Goal: Task Accomplishment & Management: Complete application form

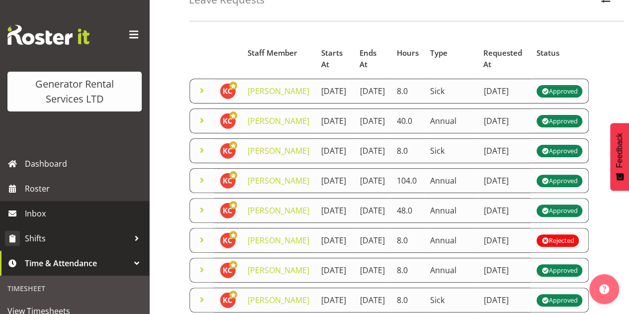
scroll to position [50, 0]
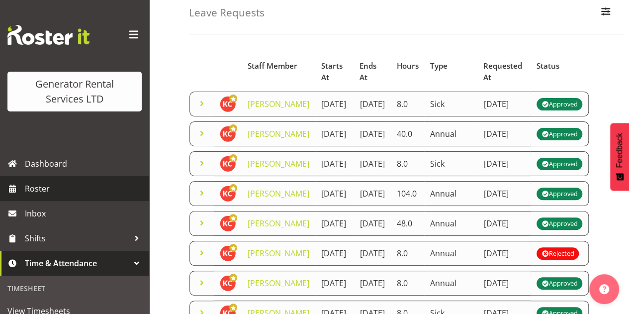
click at [54, 193] on span "Roster" at bounding box center [84, 188] width 119 height 15
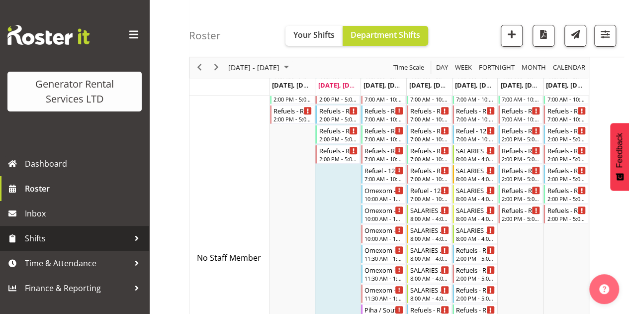
scroll to position [149, 0]
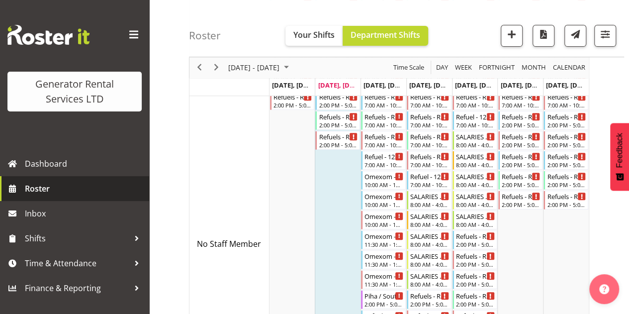
click at [70, 196] on link "Roster" at bounding box center [74, 188] width 149 height 25
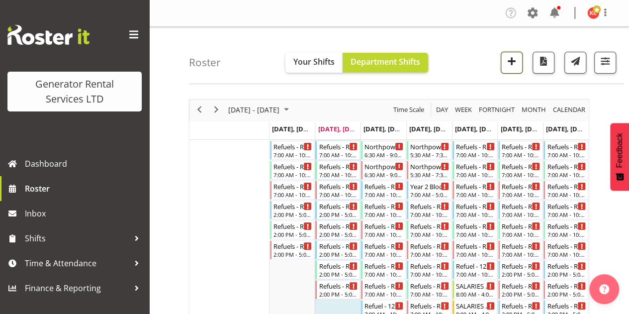
click at [511, 67] on span "button" at bounding box center [511, 62] width 3 height 12
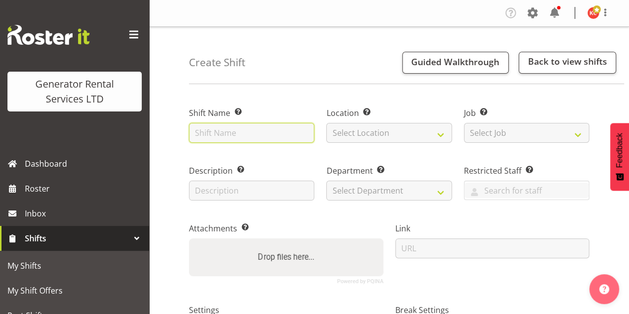
click at [225, 135] on input "text" at bounding box center [251, 133] width 125 height 20
click at [225, 135] on input "C016204 Home Construction, Del 10kva and cbl, and wheel clamp, 1" at bounding box center [251, 133] width 125 height 20
click at [237, 133] on input "C016204 Home Construction, Del 10kva and cabl, and wheel clamp, 1" at bounding box center [251, 133] width 125 height 20
click at [310, 132] on input "C016204 Home Construction, Del 10kva and cable, and wheel clamp, 1" at bounding box center [251, 133] width 125 height 20
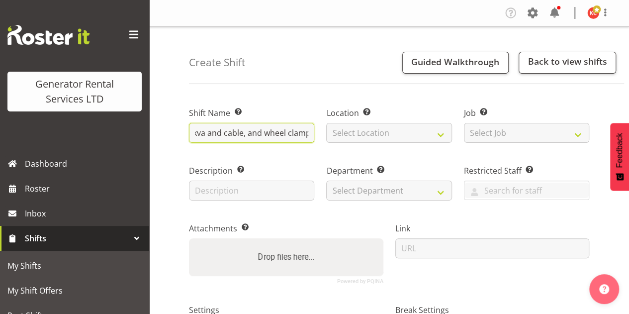
click at [308, 134] on input "C016204 Home Construction, Del 10kva and cable, and wheel clamp, 1" at bounding box center [251, 133] width 125 height 20
type input "C016204 Home Construction, Del 10kva and cable, and wheel clamp, 12-18D Rongoma…"
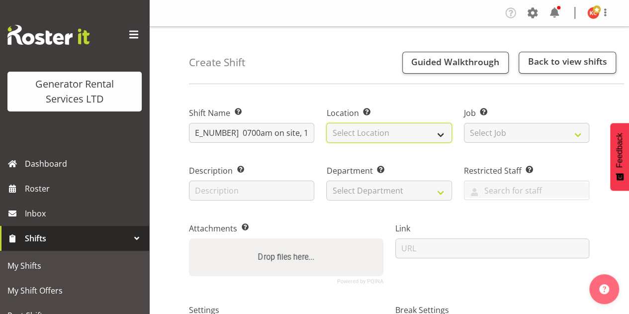
scroll to position [0, 0]
click at [347, 132] on select "Select Location GRS Auckland GRS Auckland" at bounding box center [388, 133] width 125 height 20
select select "28"
click at [326, 123] on select "Select Location GRS Auckland GRS Auckland" at bounding box center [388, 133] width 125 height 20
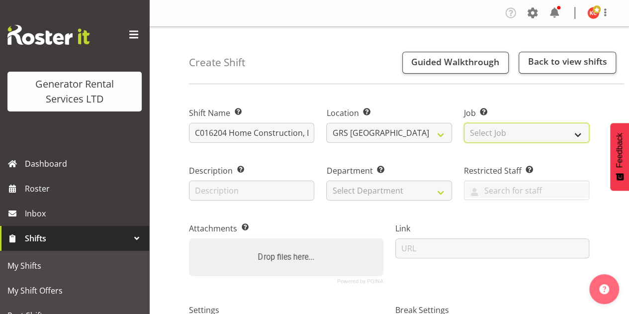
click at [482, 128] on select "Select Job Create new job 1.1 GRS AKL RENTALS 1.1 GRS AKL RENTALS AC 1.1 GRS AK…" at bounding box center [526, 133] width 125 height 20
select select "9"
click at [464, 123] on select "Select Job Create new job 1.1 GRS AKL RENTALS 1.1 GRS AKL RENTALS AC 1.1 GRS AK…" at bounding box center [526, 133] width 125 height 20
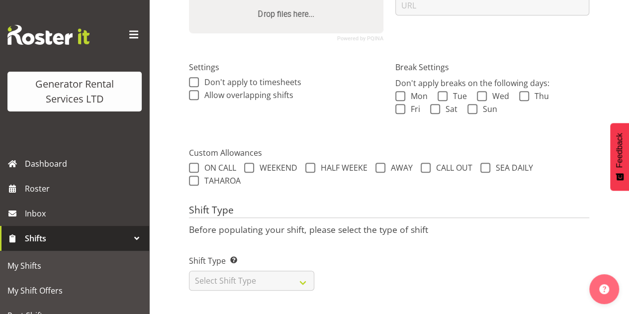
scroll to position [51, 0]
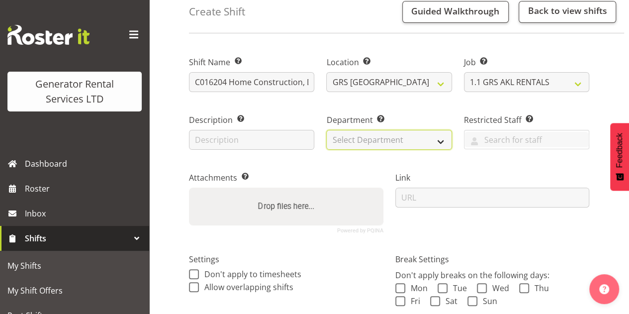
click at [413, 137] on select "Select Department GRS SALES AKL GRS SALES AKL GRS ADMIN AKL GRS HIRE AKL" at bounding box center [388, 140] width 125 height 20
click at [326, 130] on select "Select Department GRS SALES AKL GRS SALES AKL GRS ADMIN AKL GRS HIRE AKL" at bounding box center [388, 140] width 125 height 20
click at [443, 143] on select "GRS SALES AKL GRS SALES AKL GRS ADMIN AKL GRS HIRE AKL" at bounding box center [388, 140] width 125 height 20
select select "20"
click at [326, 130] on select "GRS SALES AKL GRS SALES AKL GRS ADMIN AKL GRS HIRE AKL" at bounding box center [388, 140] width 125 height 20
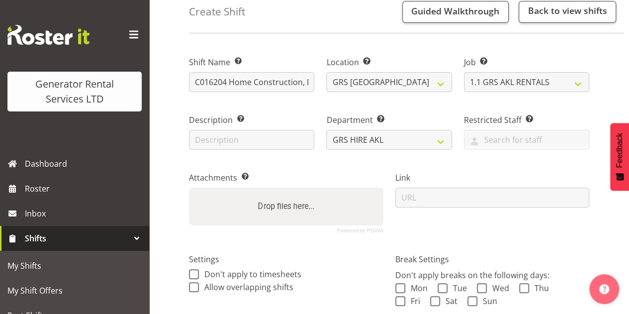
click at [484, 164] on div "Link" at bounding box center [492, 198] width 206 height 81
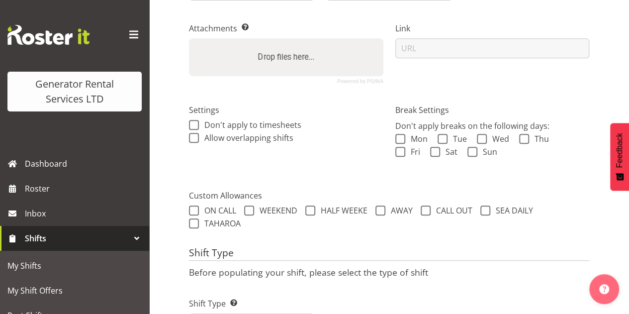
scroll to position [249, 0]
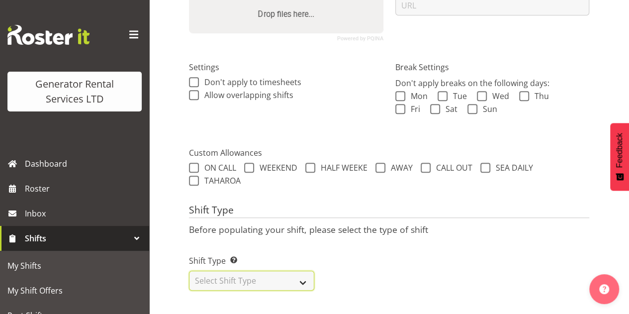
click at [298, 274] on select "Select Shift Type One Off Shift Recurring Shift Rotating Shift" at bounding box center [251, 280] width 125 height 20
select select "one_off"
click at [189, 270] on select "Select Shift Type One Off Shift Recurring Shift Rotating Shift" at bounding box center [251, 280] width 125 height 20
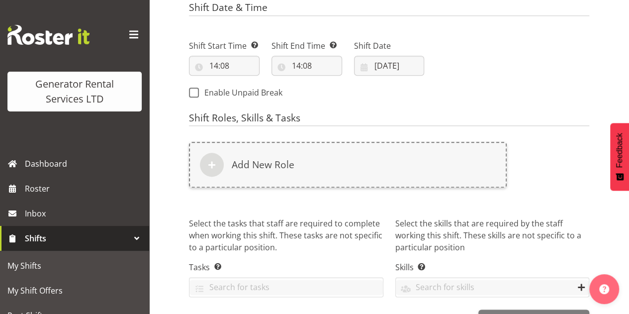
scroll to position [548, 0]
click at [221, 66] on input "14:08" at bounding box center [224, 65] width 71 height 20
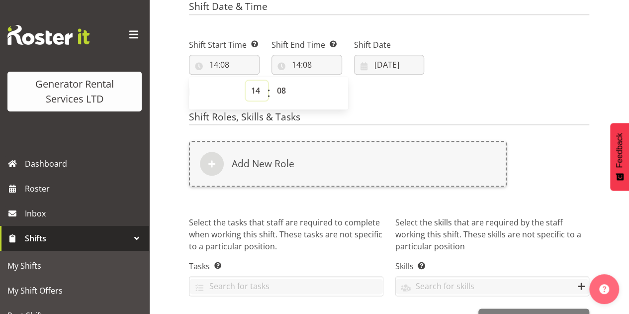
click at [252, 90] on select "00 01 02 03 04 05 06 07 08 09 10 11 12 13 14 15 16 17 18 19 20 21 22 23" at bounding box center [256, 91] width 22 height 20
select select "7"
click at [245, 81] on select "00 01 02 03 04 05 06 07 08 09 10 11 12 13 14 15 16 17 18 19 20 21 22 23" at bounding box center [256, 91] width 22 height 20
type input "07:08"
click at [280, 93] on select "00 01 02 03 04 05 06 07 08 09 10 11 12 13 14 15 16 17 18 19 20 21 22 23 24 25 2…" at bounding box center [282, 91] width 22 height 20
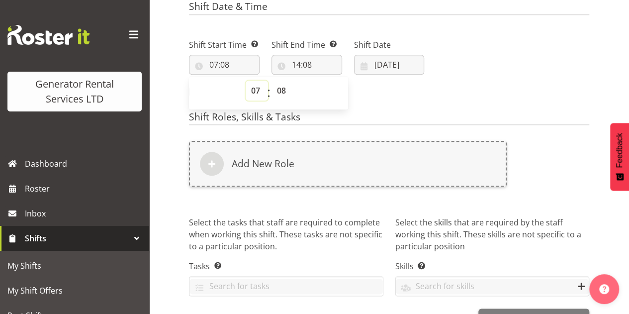
click at [259, 92] on select "00 01 02 03 04 05 06 07 08 09 10 11 12 13 14 15 16 17 18 19 20 21 22 23" at bounding box center [256, 91] width 22 height 20
select select "6"
click at [245, 81] on select "00 01 02 03 04 05 06 07 08 09 10 11 12 13 14 15 16 17 18 19 20 21 22 23" at bounding box center [256, 91] width 22 height 20
type input "06:08"
click at [284, 88] on select "00 01 02 03 04 05 06 07 08 09 10 11 12 13 14 15 16 17 18 19 20 21 22 23 24 25 2…" at bounding box center [282, 91] width 22 height 20
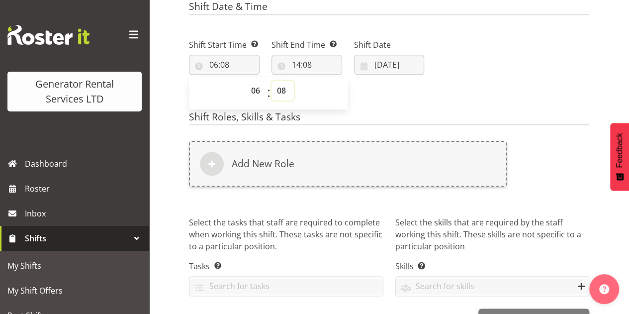
select select "0"
click at [271, 81] on select "00 01 02 03 04 05 06 07 08 09 10 11 12 13 14 15 16 17 18 19 20 21 22 23 24 25 2…" at bounding box center [282, 91] width 22 height 20
type input "06:00"
click at [300, 64] on input "14:08" at bounding box center [306, 65] width 71 height 20
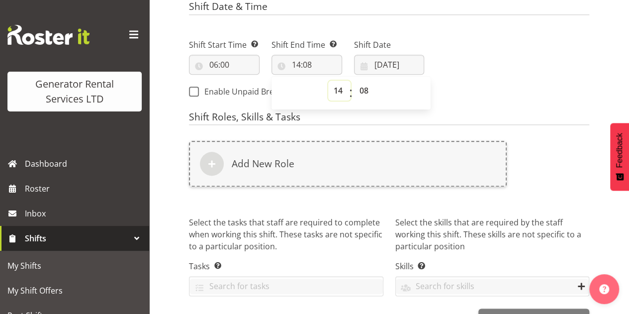
click at [337, 86] on select "00 01 02 03 04 05 06 07 08 09 10 11 12 13 14 15 16 17 18 19 20 21 22 23" at bounding box center [339, 91] width 22 height 20
select select "9"
click at [328, 81] on select "00 01 02 03 04 05 06 07 08 09 10 11 12 13 14 15 16 17 18 19 20 21 22 23" at bounding box center [339, 91] width 22 height 20
type input "09:08"
click at [360, 92] on select "00 01 02 03 04 05 06 07 08 09 10 11 12 13 14 15 16 17 18 19 20 21 22 23 24 25 2…" at bounding box center [365, 91] width 22 height 20
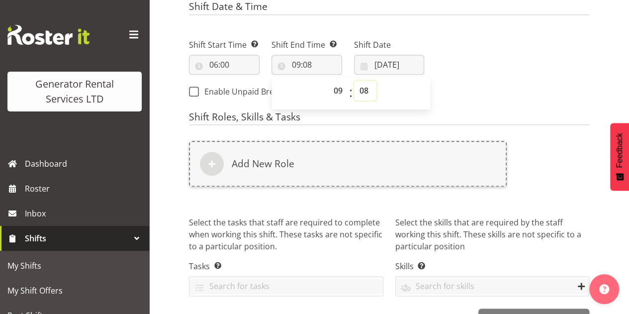
select select "0"
click at [354, 81] on select "00 01 02 03 04 05 06 07 08 09 10 11 12 13 14 15 16 17 18 19 20 21 22 23 24 25 2…" at bounding box center [365, 91] width 22 height 20
type input "09:00"
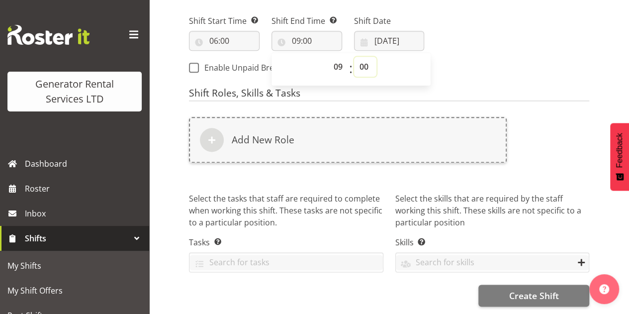
scroll to position [577, 0]
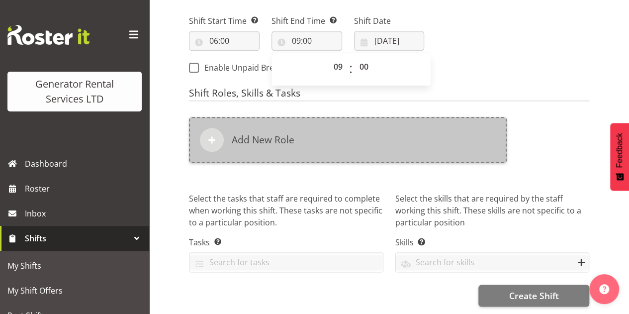
click at [214, 134] on span at bounding box center [212, 140] width 12 height 12
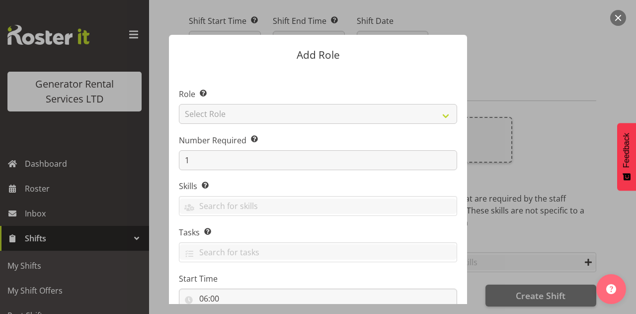
click at [585, 56] on div at bounding box center [318, 157] width 636 height 314
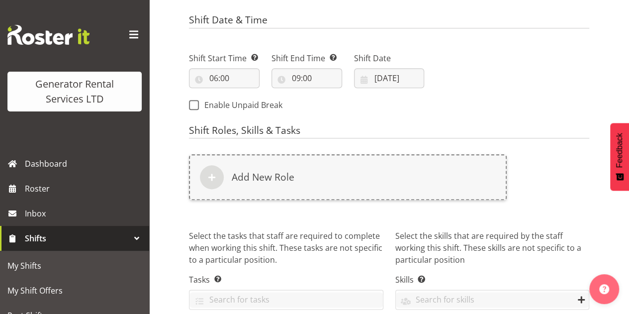
scroll to position [478, 0]
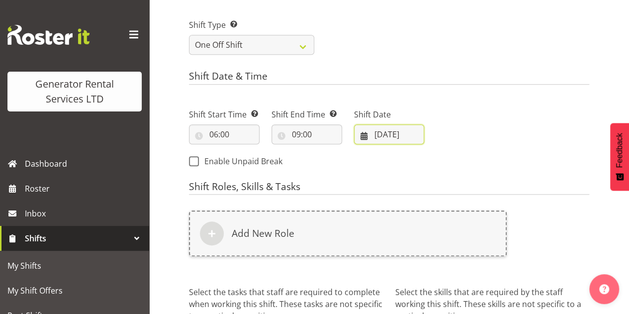
click at [391, 136] on input "30/09/2025" at bounding box center [389, 134] width 71 height 20
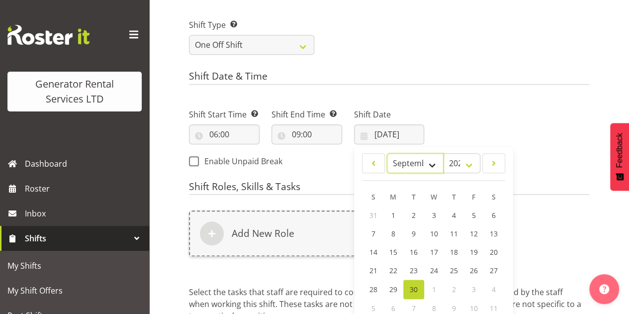
click at [426, 165] on select "January February March April May June July August September October November De…" at bounding box center [415, 163] width 57 height 20
select select "9"
click at [387, 153] on select "January February March April May June July August September October November De…" at bounding box center [415, 163] width 57 height 20
click at [456, 215] on link "2" at bounding box center [454, 215] width 20 height 19
type input "02/10/2025"
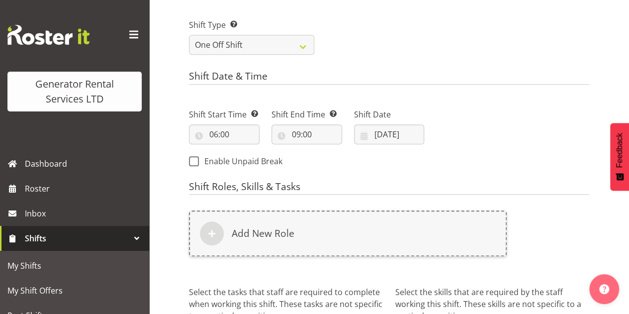
click at [535, 145] on div "Next Shifts" at bounding box center [512, 134] width 165 height 81
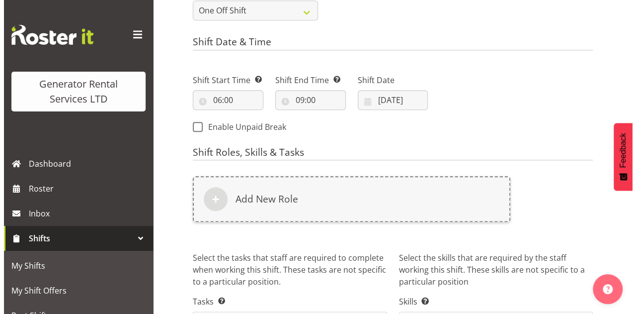
scroll to position [528, 0]
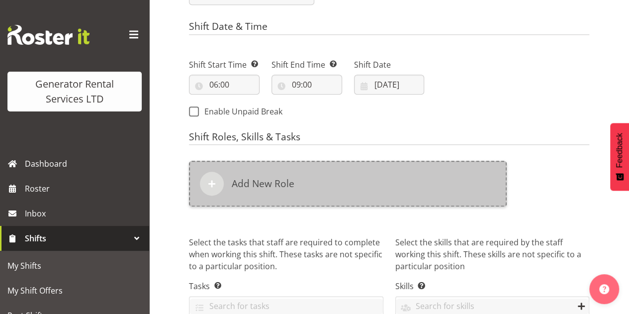
click at [209, 182] on span at bounding box center [212, 183] width 12 height 12
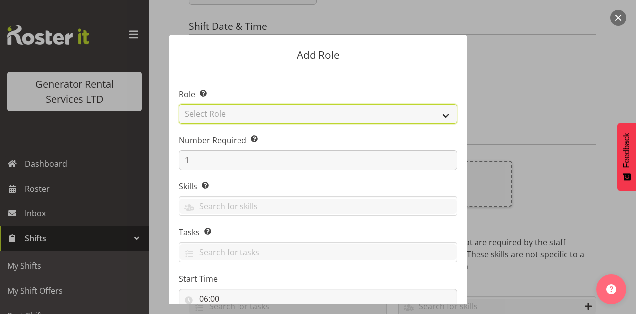
click at [252, 110] on select "Select Role Account Manager Electrician Engineering GM HSEQ manager MECH Mechan…" at bounding box center [318, 114] width 278 height 20
select select "20"
click at [179, 104] on select "Select Role Account Manager Electrician Engineering GM HSEQ manager MECH Mechan…" at bounding box center [318, 114] width 278 height 20
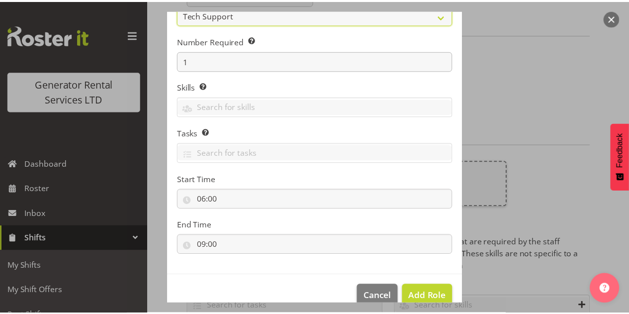
scroll to position [116, 0]
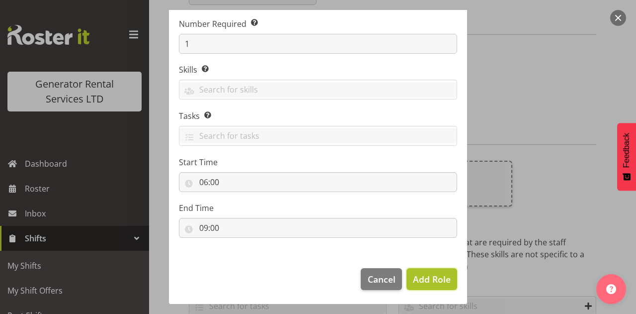
click at [417, 277] on span "Add Role" at bounding box center [432, 279] width 38 height 12
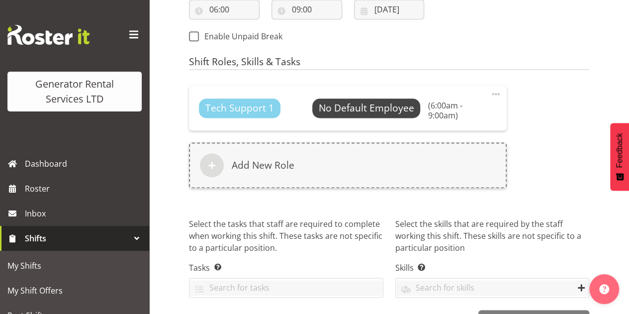
scroll to position [634, 0]
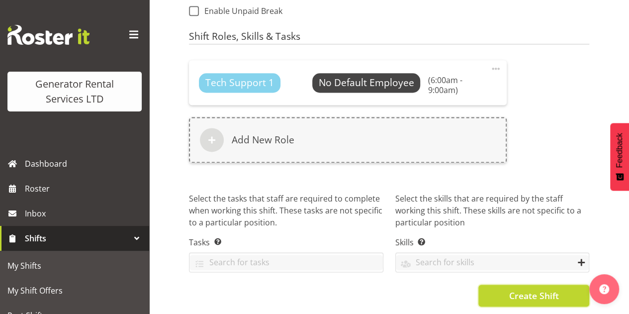
click at [543, 289] on span "Create Shift" at bounding box center [533, 295] width 50 height 13
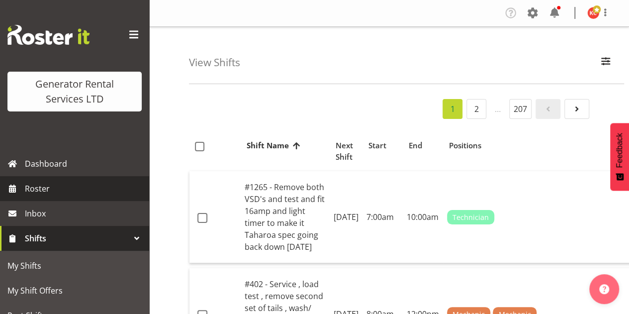
click at [61, 185] on span "Roster" at bounding box center [84, 188] width 119 height 15
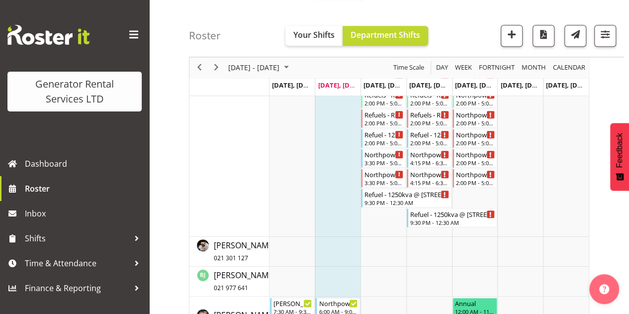
scroll to position [175, 0]
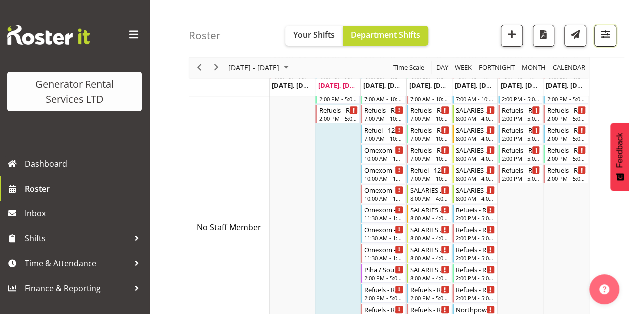
click at [605, 37] on span "button" at bounding box center [604, 34] width 13 height 13
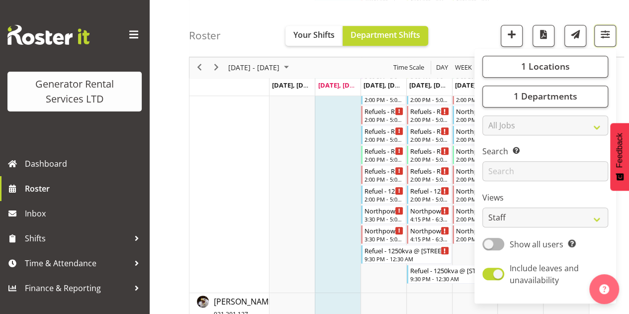
scroll to position [374, 0]
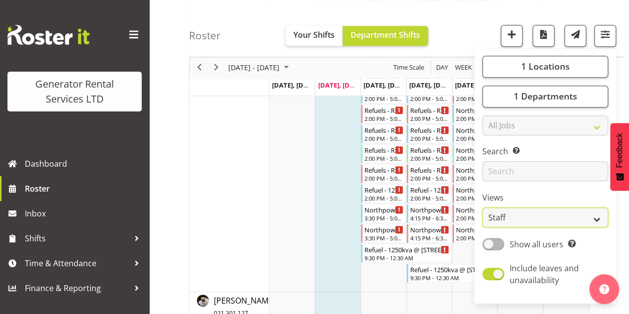
click at [544, 216] on select "Staff Role Shift - Horizontal Shift - Vertical Staff - Location" at bounding box center [545, 218] width 126 height 20
select select "shift"
click at [483, 208] on select "Staff Role Shift - Horizontal Shift - Vertical Staff - Location" at bounding box center [545, 218] width 126 height 20
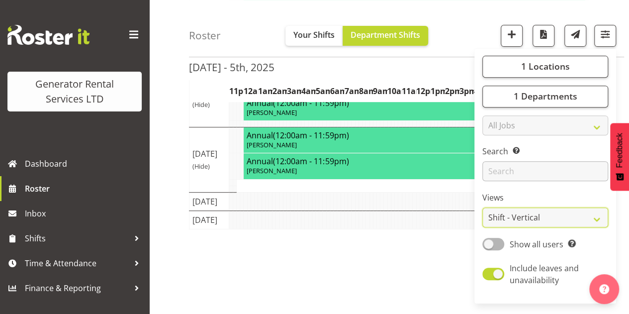
scroll to position [174, 0]
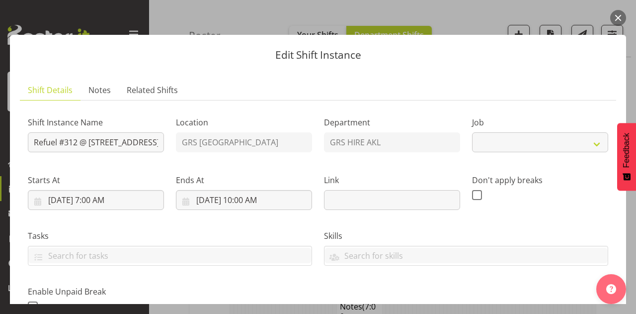
select select "9"
click at [620, 14] on button "button" at bounding box center [618, 18] width 16 height 16
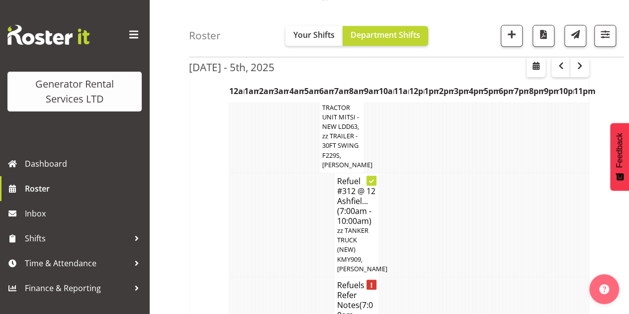
scroll to position [325, 0]
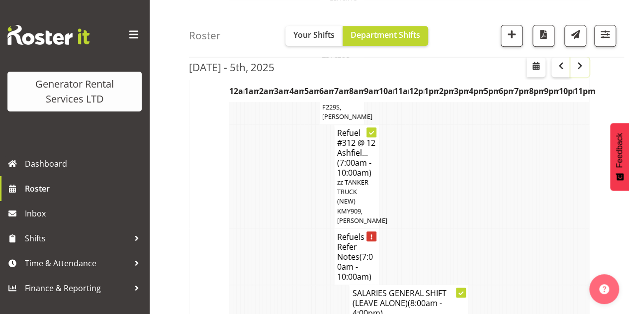
click at [575, 66] on span "button" at bounding box center [579, 66] width 12 height 12
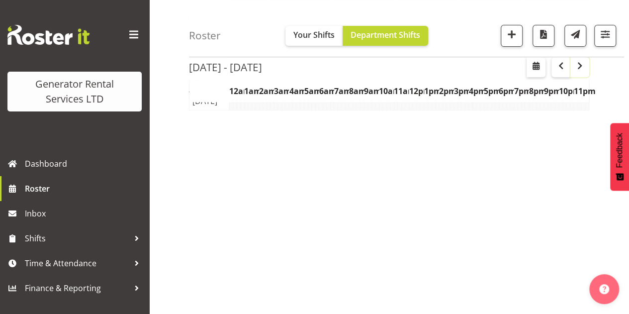
scroll to position [174, 0]
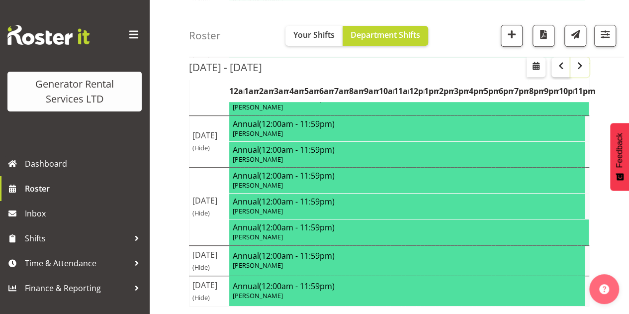
scroll to position [174, 0]
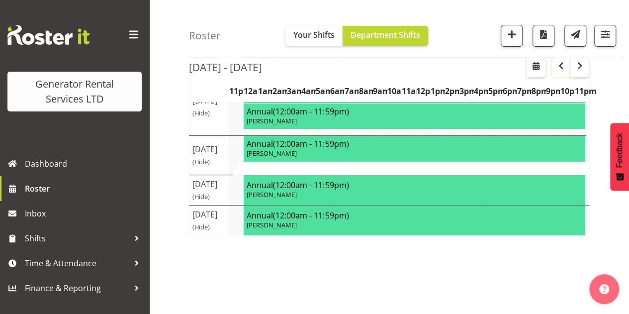
click at [565, 70] on span "button" at bounding box center [561, 66] width 12 height 12
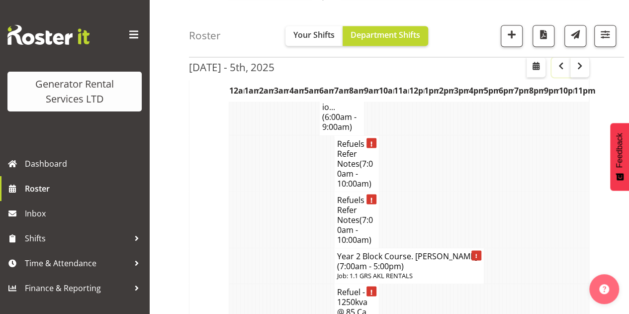
scroll to position [2683, 0]
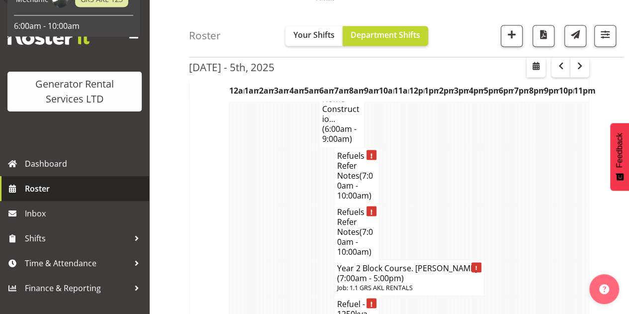
click at [63, 190] on span "Roster" at bounding box center [84, 188] width 119 height 15
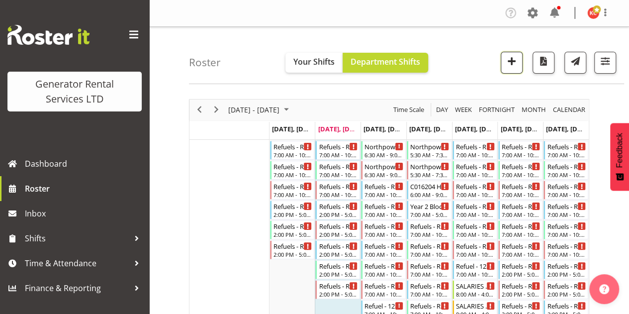
click at [514, 69] on button "button" at bounding box center [511, 63] width 22 height 22
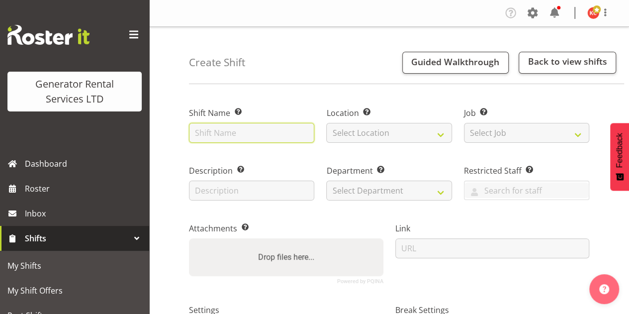
click at [239, 127] on input "text" at bounding box center [251, 133] width 125 height 20
click at [266, 135] on input "C016204 Home Construction, Del 10kva and cable, and wheel clamp, [STREET_ADDRES…" at bounding box center [251, 133] width 125 height 20
drag, startPoint x: 277, startPoint y: 133, endPoint x: 266, endPoint y: 134, distance: 11.0
click at [266, 134] on input "C016204 Home Construction, Del 10kva and cable, and wheel clamp, [STREET_ADDRES…" at bounding box center [251, 133] width 125 height 20
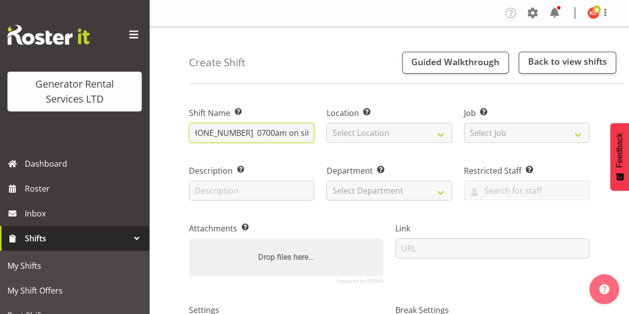
scroll to position [0, 430]
drag, startPoint x: 264, startPoint y: 133, endPoint x: 294, endPoint y: 132, distance: 29.8
click at [294, 132] on input "C016204 Home Construction, Col 10kva and cable, and wheel clamp, 12-18D Rongoma…" at bounding box center [251, 133] width 125 height 20
drag, startPoint x: 288, startPoint y: 132, endPoint x: 314, endPoint y: 139, distance: 26.8
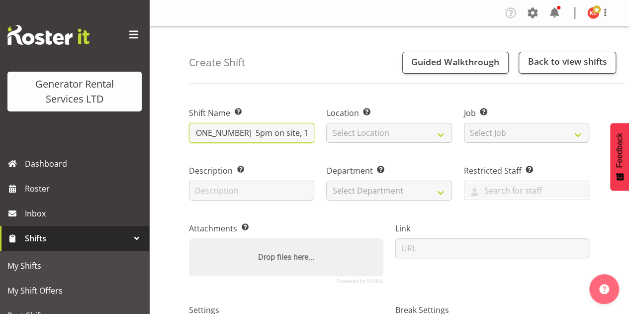
click at [314, 139] on input "C016204 Home Construction, Col 10kva and cable, and wheel clamp, 12-18D Rongoma…" at bounding box center [251, 133] width 125 height 20
click at [302, 134] on input "C016204 Home Construction, Col 10kva and cable, and wheel clamp, 12-18D Rongoma…" at bounding box center [251, 133] width 125 height 20
drag, startPoint x: 276, startPoint y: 132, endPoint x: 315, endPoint y: 137, distance: 39.1
click at [315, 137] on div "Shift Name Enter a name for the shift (e.g. Day Shift). C016204 Home Constructi…" at bounding box center [251, 122] width 137 height 58
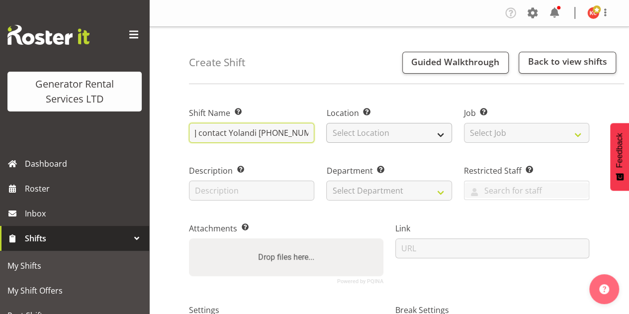
type input "C016204 Home Construction, Col 10kva and cable, and wheel clamp, 12-18D Rongoma…"
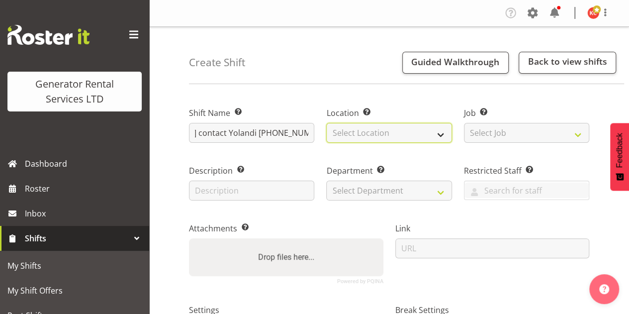
scroll to position [0, 0]
click at [342, 134] on select "Select Location GRS Auckland GRS Auckland" at bounding box center [388, 133] width 125 height 20
select select "28"
click at [326, 123] on select "Select Location GRS Auckland GRS Auckland" at bounding box center [388, 133] width 125 height 20
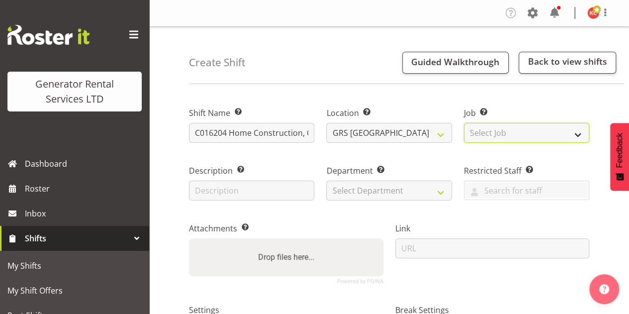
click at [476, 131] on select "Select Job Create new job 1.1 GRS AKL RENTALS 1.1 GRS AKL RENTALS AC 1.1 GRS AK…" at bounding box center [526, 133] width 125 height 20
select select "9"
click at [464, 123] on select "Select Job Create new job 1.1 GRS AKL RENTALS 1.1 GRS AKL RENTALS AC 1.1 GRS AK…" at bounding box center [526, 133] width 125 height 20
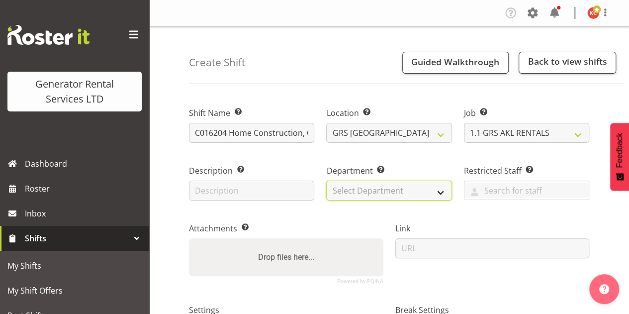
click at [352, 194] on select "Select Department GRS SALES AKL GRS SALES AKL GRS ADMIN AKL GRS HIRE AKL" at bounding box center [388, 190] width 125 height 20
select select "20"
click at [326, 180] on select "Select Department GRS SALES AKL GRS SALES AKL GRS ADMIN AKL GRS HIRE AKL" at bounding box center [388, 190] width 125 height 20
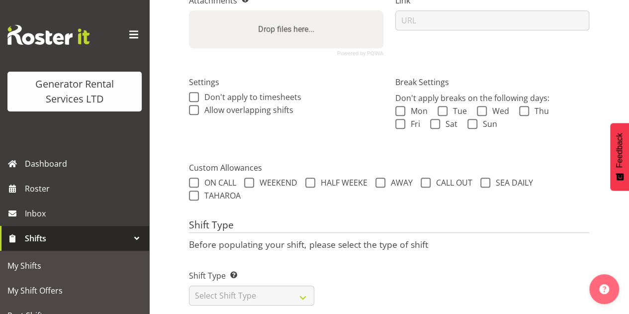
scroll to position [249, 0]
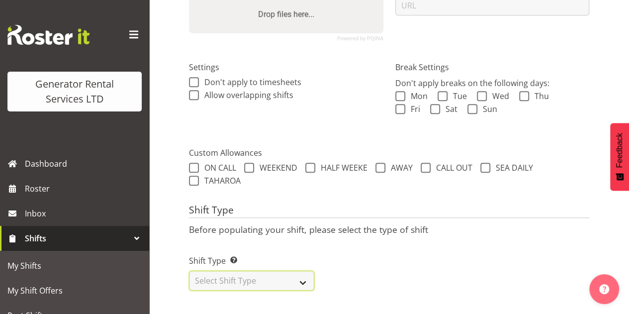
click at [301, 273] on select "Select Shift Type One Off Shift Recurring Shift Rotating Shift" at bounding box center [251, 280] width 125 height 20
select select "one_off"
click at [189, 270] on select "Select Shift Type One Off Shift Recurring Shift Rotating Shift" at bounding box center [251, 280] width 125 height 20
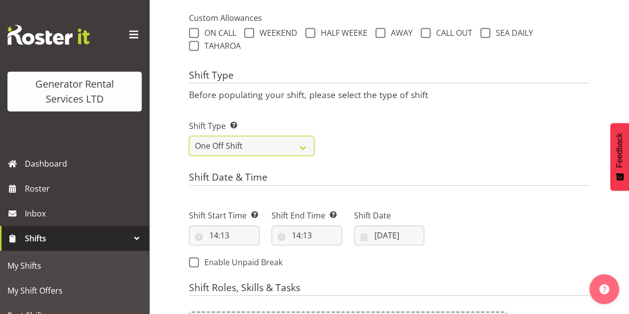
scroll to position [399, 0]
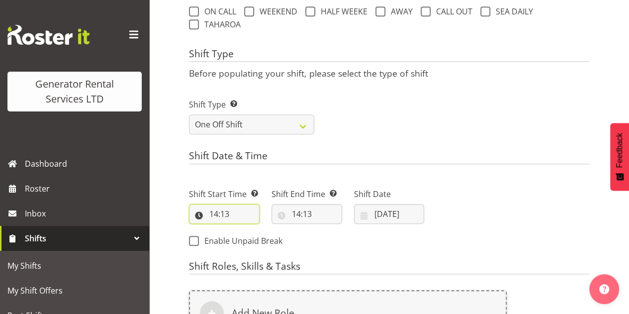
click at [213, 216] on input "14:13" at bounding box center [224, 214] width 71 height 20
click at [257, 240] on select "00 01 02 03 04 05 06 07 08 09 10 11 12 13 14 15 16 17 18 19 20 21 22 23" at bounding box center [256, 240] width 22 height 20
select select "16"
click at [245, 230] on select "00 01 02 03 04 05 06 07 08 09 10 11 12 13 14 15 16 17 18 19 20 21 22 23" at bounding box center [256, 240] width 22 height 20
type input "16:13"
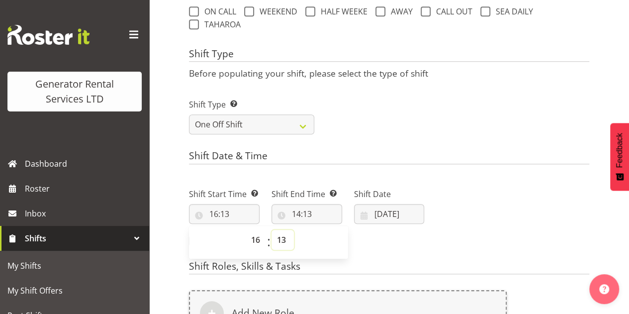
click at [283, 236] on select "00 01 02 03 04 05 06 07 08 09 10 11 12 13 14 15 16 17 18 19 20 21 22 23 24 25 2…" at bounding box center [282, 240] width 22 height 20
select select "0"
click at [271, 230] on select "00 01 02 03 04 05 06 07 08 09 10 11 12 13 14 15 16 17 18 19 20 21 22 23 24 25 2…" at bounding box center [282, 240] width 22 height 20
type input "16:00"
click at [299, 217] on input "14:13" at bounding box center [306, 214] width 71 height 20
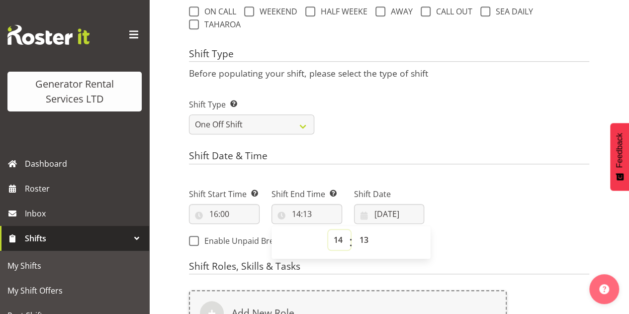
click at [342, 244] on select "00 01 02 03 04 05 06 07 08 09 10 11 12 13 14 15 16 17 18 19 20 21 22 23" at bounding box center [339, 240] width 22 height 20
select select "19"
click at [328, 230] on select "00 01 02 03 04 05 06 07 08 09 10 11 12 13 14 15 16 17 18 19 20 21 22 23" at bounding box center [339, 240] width 22 height 20
type input "19:13"
click at [372, 247] on select "00 01 02 03 04 05 06 07 08 09 10 11 12 13 14 15 16 17 18 19 20 21 22 23 24 25 2…" at bounding box center [365, 240] width 22 height 20
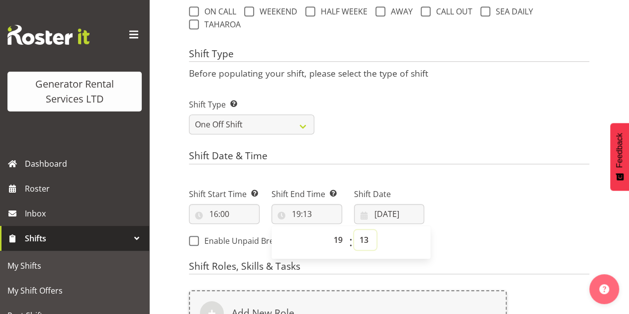
select select "0"
click at [354, 230] on select "00 01 02 03 04 05 06 07 08 09 10 11 12 13 14 15 16 17 18 19 20 21 22 23 24 25 2…" at bounding box center [365, 240] width 22 height 20
type input "19:00"
click at [492, 188] on div "Next Shifts" at bounding box center [512, 214] width 165 height 81
click at [384, 207] on input "30/09/2025" at bounding box center [389, 214] width 71 height 20
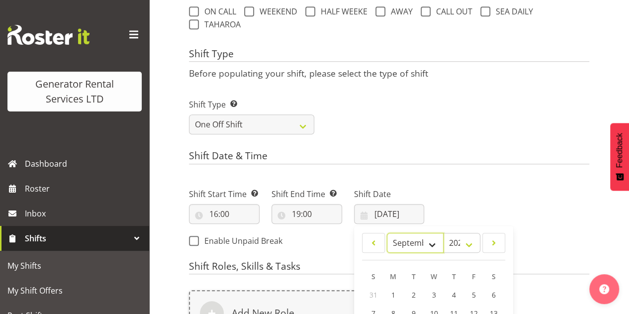
click at [430, 238] on select "January February March April May June July August September October November De…" at bounding box center [415, 243] width 57 height 20
select select "9"
click at [387, 233] on select "January February March April May June July August September October November De…" at bounding box center [415, 243] width 57 height 20
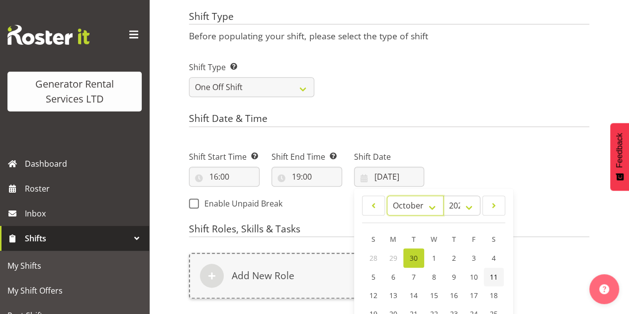
scroll to position [498, 0]
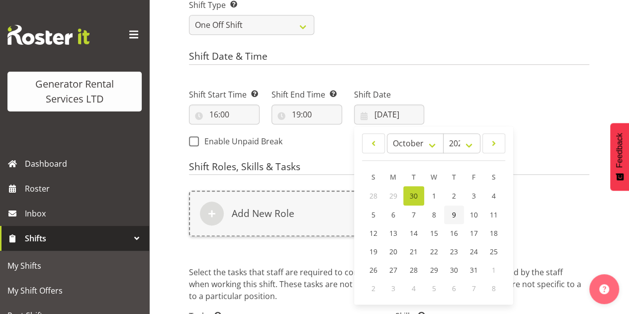
click at [448, 212] on link "9" at bounding box center [454, 214] width 20 height 18
type input "09/10/2025"
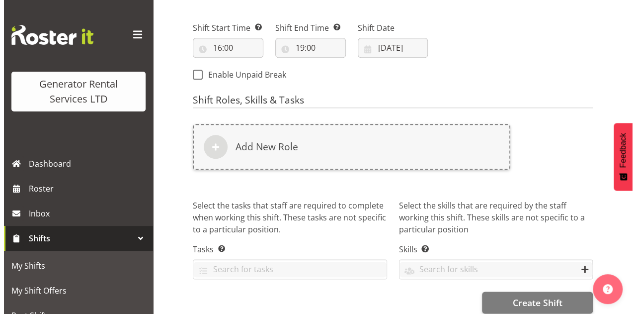
scroll to position [577, 0]
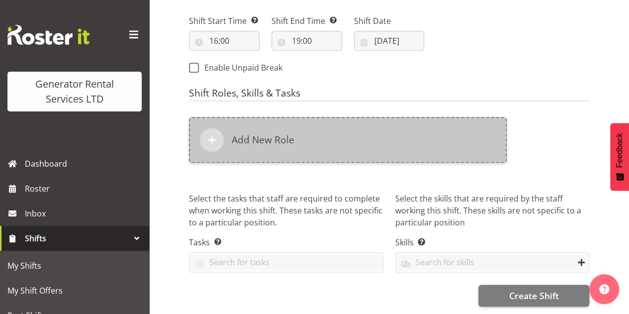
click at [235, 134] on h6 "Add New Role" at bounding box center [263, 140] width 63 height 12
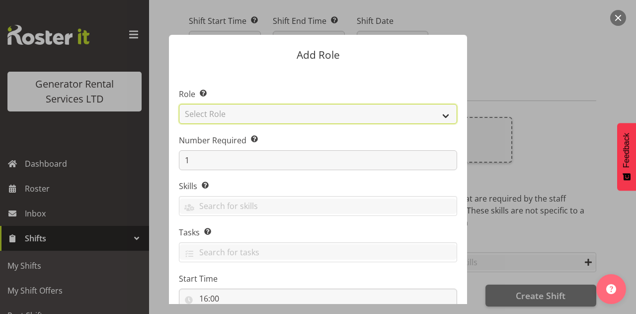
click at [233, 118] on select "Select Role Account Manager Electrician Engineering GM HSEQ manager MECH Mechan…" at bounding box center [318, 114] width 278 height 20
select select "20"
click at [179, 104] on select "Select Role Account Manager Electrician Engineering GM HSEQ manager MECH Mechan…" at bounding box center [318, 114] width 278 height 20
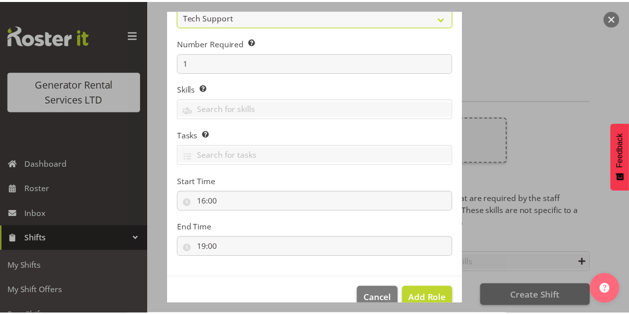
scroll to position [99, 0]
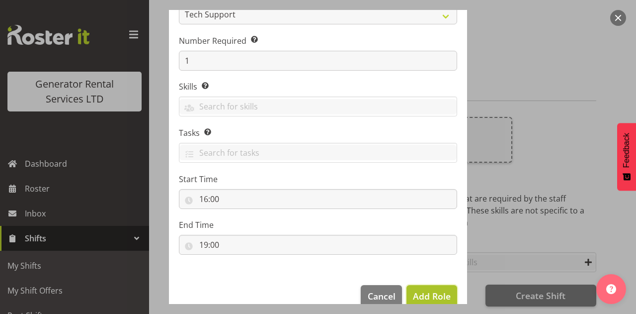
click at [427, 294] on span "Add Role" at bounding box center [432, 296] width 38 height 12
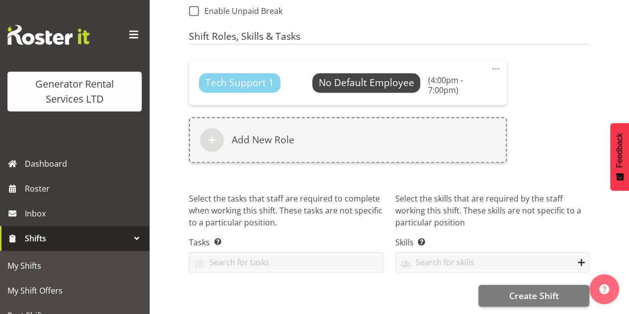
scroll to position [634, 0]
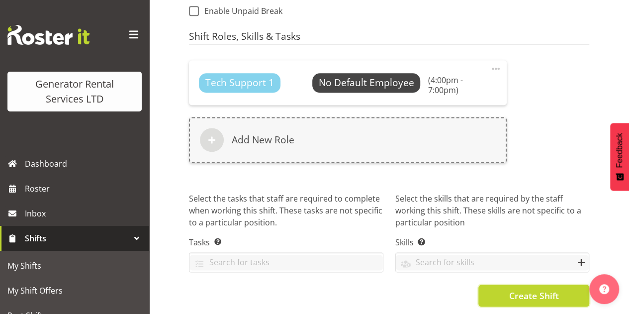
click at [551, 289] on span "Create Shift" at bounding box center [533, 295] width 50 height 13
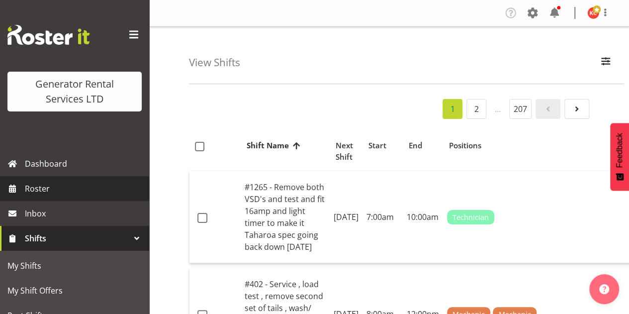
scroll to position [50, 0]
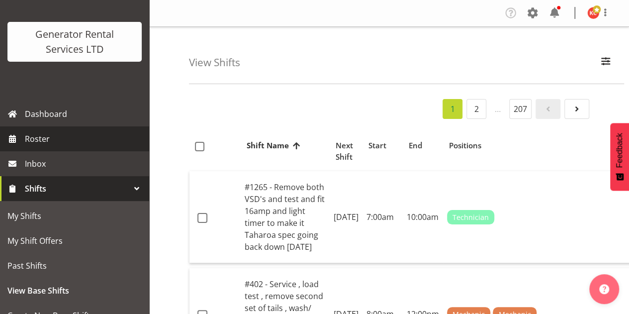
click at [93, 142] on span "Roster" at bounding box center [84, 138] width 119 height 15
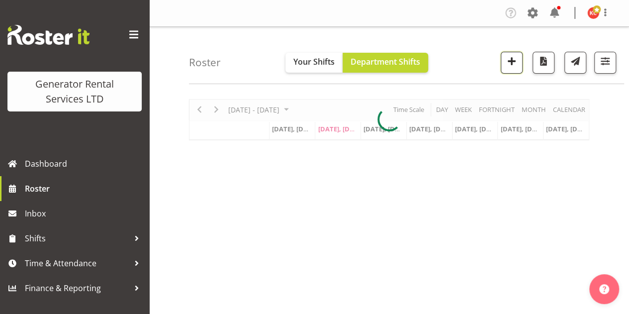
click at [515, 65] on span "button" at bounding box center [511, 61] width 13 height 13
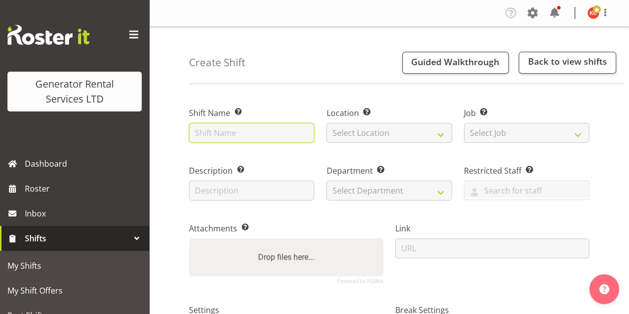
click at [239, 134] on input "text" at bounding box center [251, 133] width 125 height 20
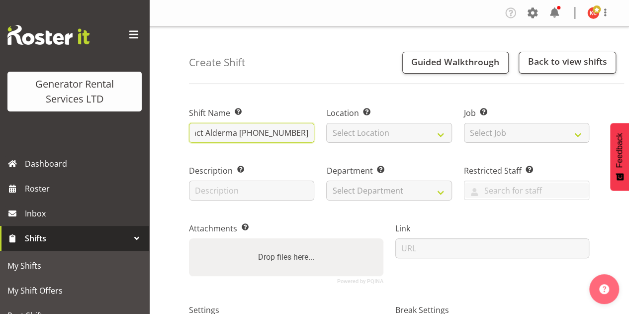
scroll to position [0, 389]
type input "C016233 Omexom Del 100kva, clamps, cable, fencing. 33 Church Street, Northcote …"
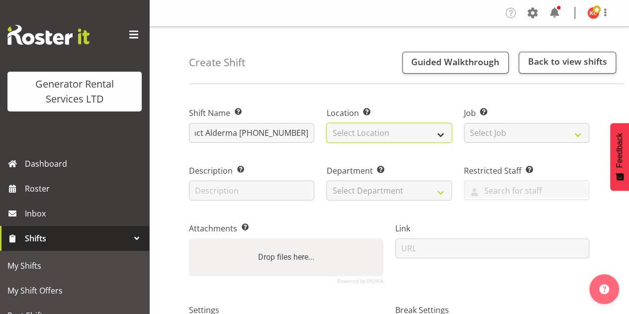
click at [445, 132] on select "Select Location GRS Auckland GRS Auckland" at bounding box center [388, 133] width 125 height 20
select select "28"
click at [326, 123] on select "Select Location GRS Auckland GRS Auckland" at bounding box center [388, 133] width 125 height 20
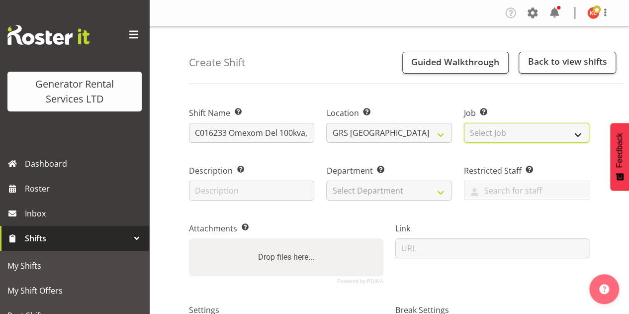
click at [534, 132] on select "Select Job Create new job 1.1 GRS AKL RENTALS 1.1 GRS AKL RENTALS AC 1.1 GRS AK…" at bounding box center [526, 133] width 125 height 20
select select "9"
click at [464, 123] on select "Select Job Create new job 1.1 GRS AKL RENTALS 1.1 GRS AKL RENTALS AC 1.1 GRS AK…" at bounding box center [526, 133] width 125 height 20
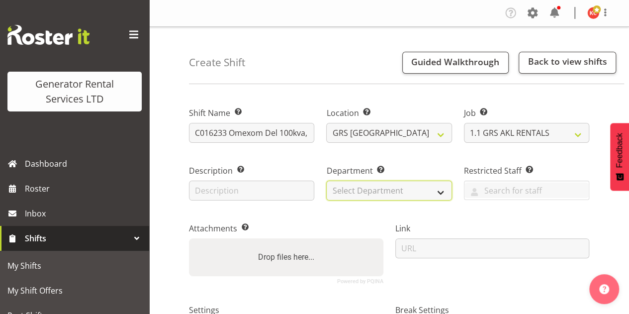
click at [406, 186] on select "Select Department GRS SALES AKL GRS SALES AKL GRS ADMIN AKL GRS HIRE AKL" at bounding box center [388, 190] width 125 height 20
select select "20"
click at [326, 180] on select "Select Department GRS SALES AKL GRS SALES AKL GRS ADMIN AKL GRS HIRE AKL" at bounding box center [388, 190] width 125 height 20
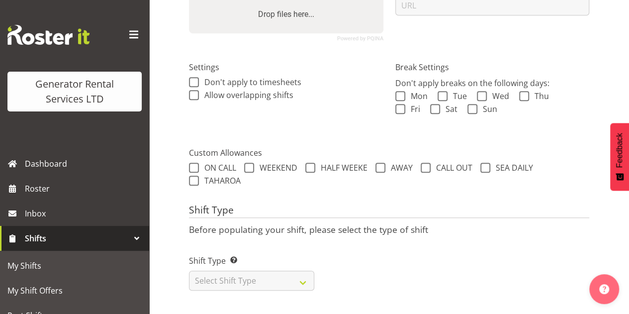
scroll to position [249, 0]
click at [295, 270] on select "Select Shift Type One Off Shift Recurring Shift Rotating Shift" at bounding box center [251, 280] width 125 height 20
select select "one_off"
click at [189, 270] on select "Select Shift Type One Off Shift Recurring Shift Rotating Shift" at bounding box center [251, 280] width 125 height 20
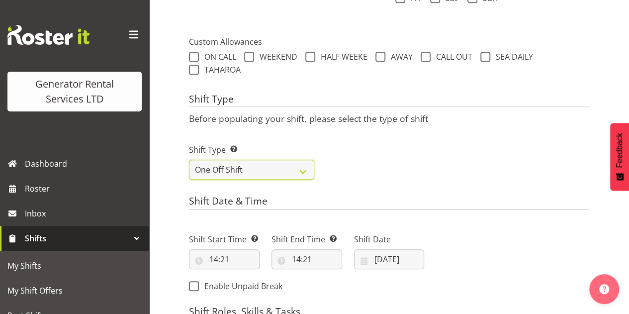
scroll to position [498, 0]
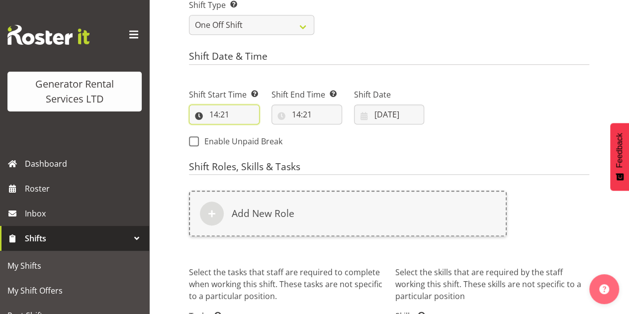
click at [228, 112] on input "14:21" at bounding box center [224, 114] width 71 height 20
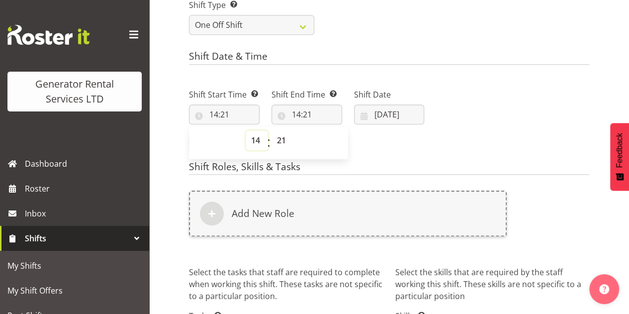
click at [253, 140] on select "00 01 02 03 04 05 06 07 08 09 10 11 12 13 14 15 16 17 18 19 20 21 22 23" at bounding box center [256, 140] width 22 height 20
select select "7"
click at [245, 130] on select "00 01 02 03 04 05 06 07 08 09 10 11 12 13 14 15 16 17 18 19 20 21 22 23" at bounding box center [256, 140] width 22 height 20
type input "07:21"
click at [280, 134] on select "00 01 02 03 04 05 06 07 08 09 10 11 12 13 14 15 16 17 18 19 20 21 22 23 24 25 2…" at bounding box center [282, 140] width 22 height 20
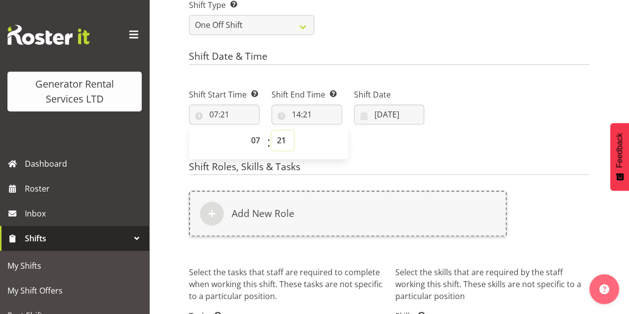
select select "0"
click at [271, 130] on select "00 01 02 03 04 05 06 07 08 09 10 11 12 13 14 15 16 17 18 19 20 21 22 23 24 25 2…" at bounding box center [282, 140] width 22 height 20
type input "07:00"
click at [303, 117] on input "14:21" at bounding box center [306, 114] width 71 height 20
click at [335, 142] on select "00 01 02 03 04 05 06 07 08 09 10 11 12 13 14 15 16 17 18 19 20 21 22 23" at bounding box center [339, 140] width 22 height 20
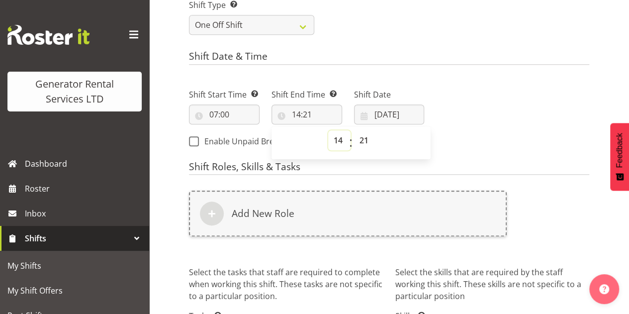
select select "8"
click at [328, 130] on select "00 01 02 03 04 05 06 07 08 09 10 11 12 13 14 15 16 17 18 19 20 21 22 23" at bounding box center [339, 140] width 22 height 20
type input "08:21"
click at [367, 137] on select "00 01 02 03 04 05 06 07 08 09 10 11 12 13 14 15 16 17 18 19 20 21 22 23 24 25 2…" at bounding box center [365, 140] width 22 height 20
click at [332, 139] on select "00 01 02 03 04 05 06 07 08 09 10 11 12 13 14 15 16 17 18 19 20 21 22 23" at bounding box center [339, 140] width 22 height 20
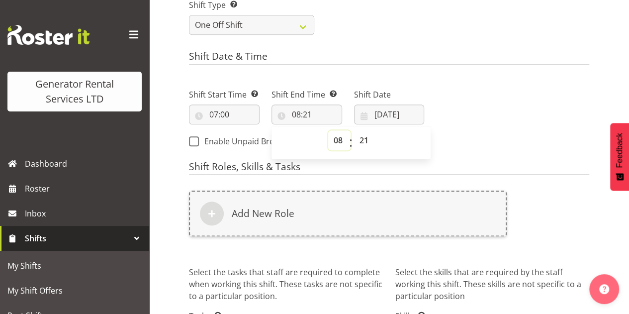
select select "9"
click at [328, 130] on select "00 01 02 03 04 05 06 07 08 09 10 11 12 13 14 15 16 17 18 19 20 21 22 23" at bounding box center [339, 140] width 22 height 20
type input "09:21"
click at [361, 139] on select "00 01 02 03 04 05 06 07 08 09 10 11 12 13 14 15 16 17 18 19 20 21 22 23 24 25 2…" at bounding box center [365, 140] width 22 height 20
select select "0"
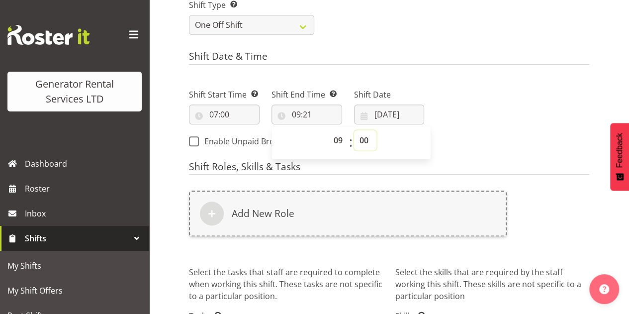
click at [354, 130] on select "00 01 02 03 04 05 06 07 08 09 10 11 12 13 14 15 16 17 18 19 20 21 22 23 24 25 2…" at bounding box center [365, 140] width 22 height 20
type input "09:00"
click at [385, 112] on input "30/09/2025" at bounding box center [389, 114] width 71 height 20
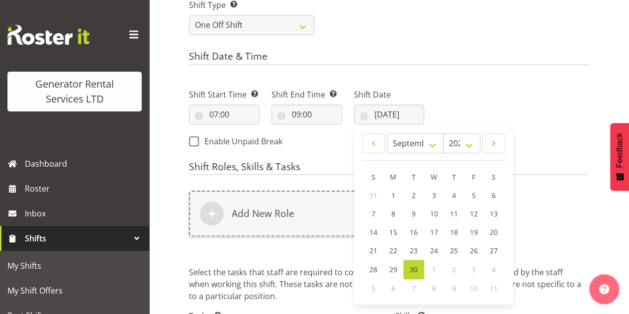
click at [436, 270] on div "1" at bounding box center [434, 268] width 20 height 19
click at [433, 264] on span "1" at bounding box center [434, 268] width 4 height 9
click at [432, 274] on div "1" at bounding box center [434, 268] width 20 height 19
click at [419, 142] on select "January February March April May June July August September October November De…" at bounding box center [415, 143] width 57 height 20
select select "9"
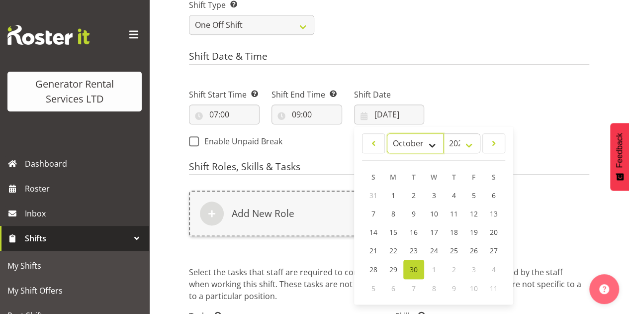
click at [387, 133] on select "January February March April May June July August September October November De…" at bounding box center [415, 143] width 57 height 20
click at [438, 192] on link "1" at bounding box center [434, 195] width 20 height 19
type input "01/10/2025"
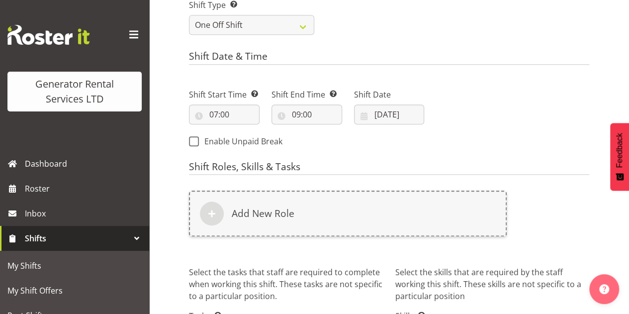
click at [493, 112] on div "Next Shifts" at bounding box center [512, 115] width 165 height 81
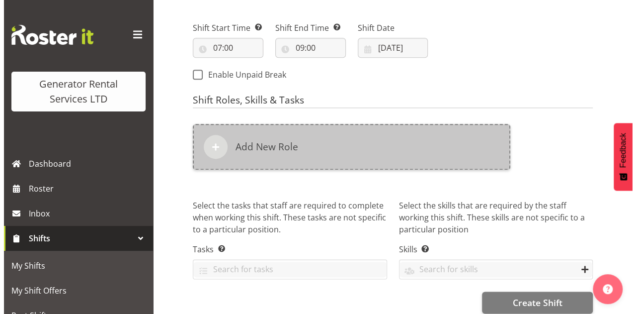
scroll to position [577, 0]
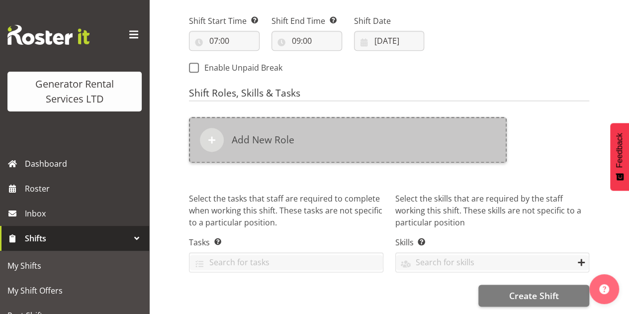
click at [221, 137] on div at bounding box center [212, 140] width 24 height 24
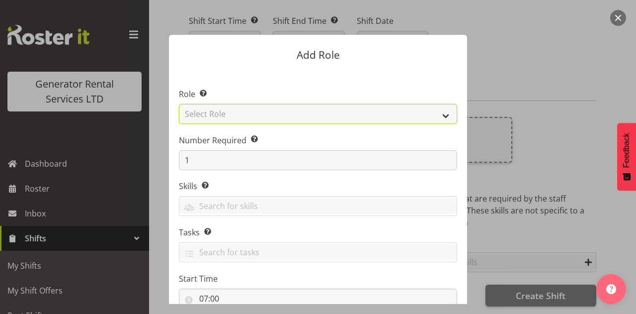
click at [228, 117] on select "Select Role Account Manager Electrician Engineering GM HSEQ manager MECH Mechan…" at bounding box center [318, 114] width 278 height 20
select select "21"
click at [179, 104] on select "Select Role Account Manager Electrician Engineering GM HSEQ manager MECH Mechan…" at bounding box center [318, 114] width 278 height 20
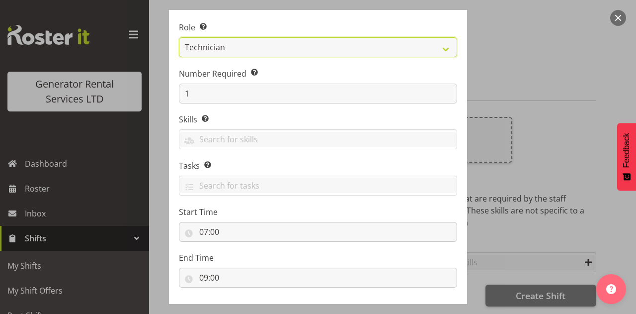
scroll to position [116, 0]
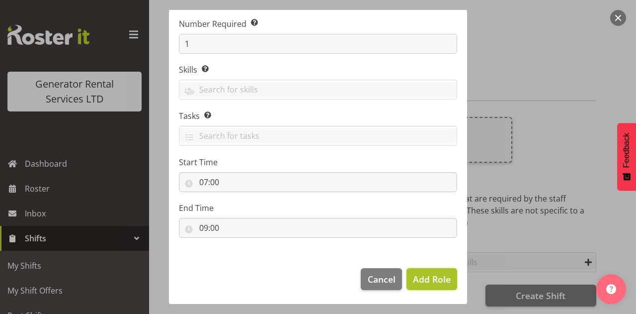
click at [423, 281] on span "Add Role" at bounding box center [432, 279] width 38 height 12
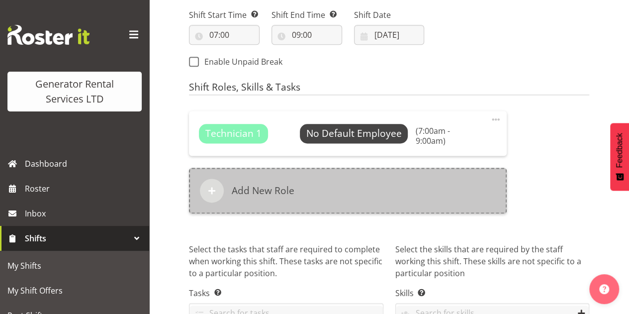
click at [215, 185] on span at bounding box center [212, 190] width 12 height 12
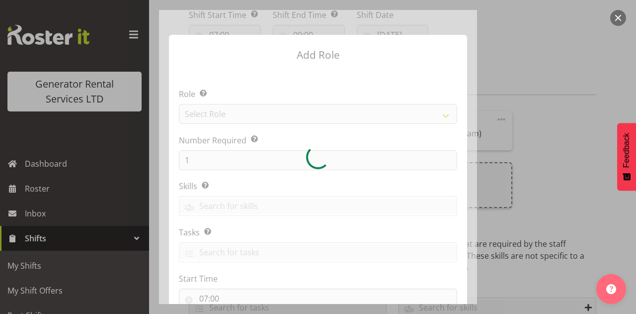
click at [238, 114] on div at bounding box center [318, 157] width 318 height 294
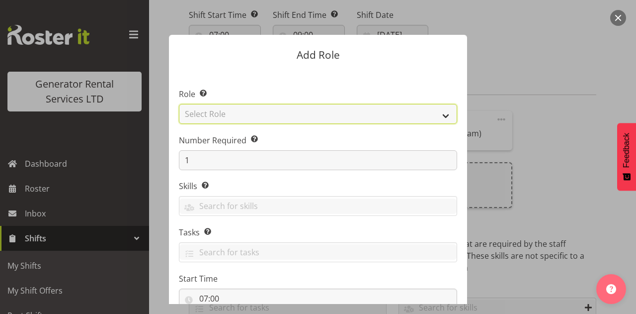
click at [247, 116] on select "Select Role Account Manager Electrician Engineering GM HSEQ manager MECH Mechan…" at bounding box center [318, 114] width 278 height 20
select select "27"
click at [179, 104] on select "Select Role Account Manager Electrician Engineering GM HSEQ manager MECH Mechan…" at bounding box center [318, 114] width 278 height 20
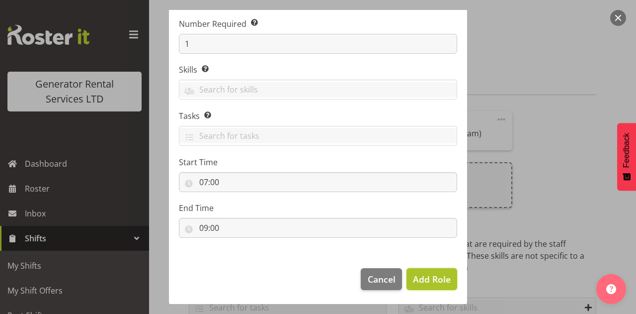
click at [440, 282] on span "Add Role" at bounding box center [432, 279] width 38 height 12
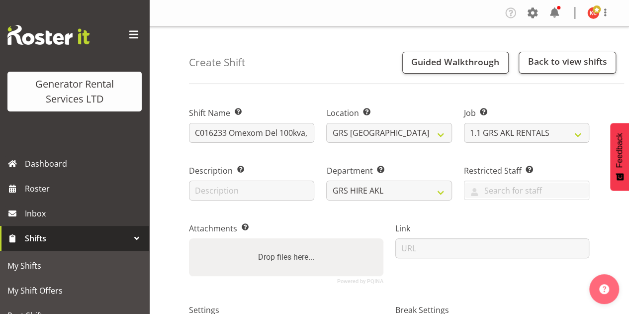
scroll to position [0, 0]
click at [278, 131] on input "C016233 Omexom Del 100kva, clamps, cable, fencing. 33 Church Street, Northcote …" at bounding box center [251, 133] width 125 height 20
click at [196, 127] on input "C016233 Omexom Del 100kva, clamps, cable, fencing. 33 Church Street, Northcote …" at bounding box center [251, 133] width 125 height 20
click at [275, 135] on input "C016233 Omexom Del 100kva, clamps, cable, fencing. 33 Church Street, Northcote …" at bounding box center [251, 133] width 125 height 20
click at [278, 135] on input "C016233 Omexom Del 100kva, clamps, cable, fencing. 33 Church Street, Northcote …" at bounding box center [251, 133] width 125 height 20
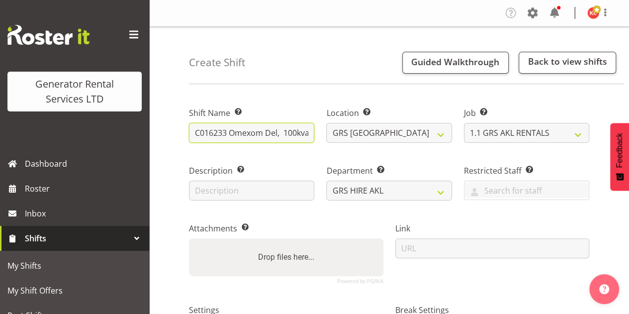
click at [280, 131] on input "C016233 Omexom Del, 100kva, clamps, cable, fencing. 33 Church Street, Northcote…" at bounding box center [251, 133] width 125 height 20
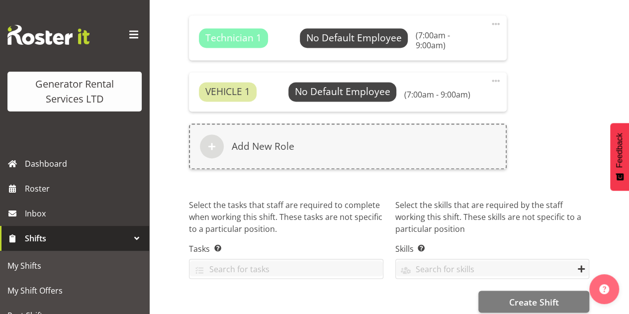
scroll to position [679, 0]
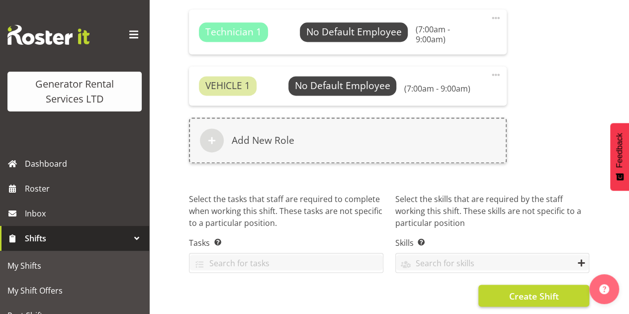
type input "C016233 Omexom Del & Liven, 100kva, clamps, cable, fencing. 33 Church Street, N…"
click at [529, 291] on span "Create Shift" at bounding box center [533, 295] width 50 height 13
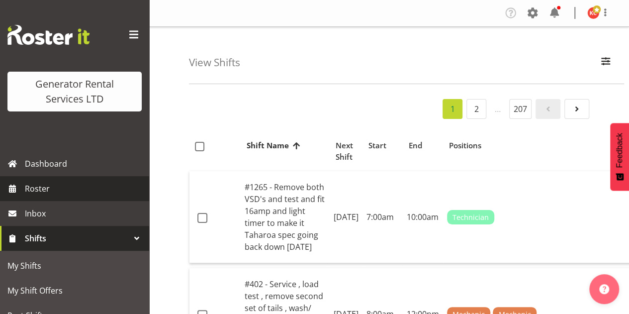
click at [52, 191] on span "Roster" at bounding box center [84, 188] width 119 height 15
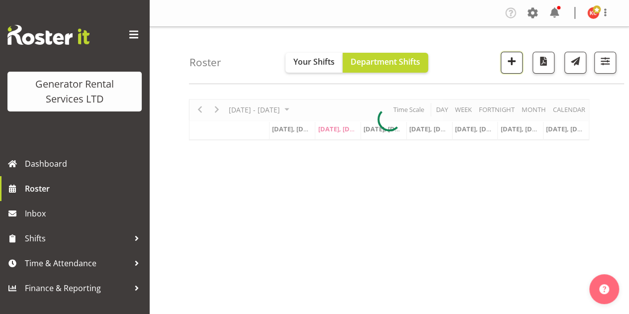
click at [518, 63] on span "button" at bounding box center [511, 61] width 13 height 13
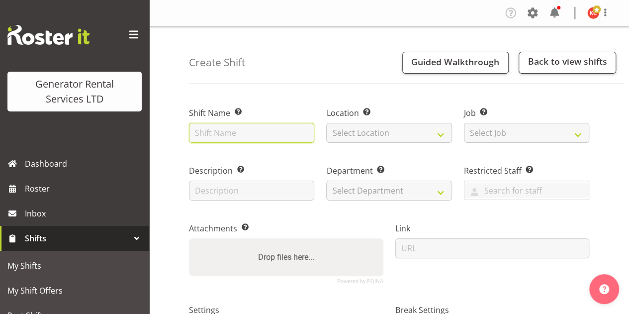
click at [282, 132] on input "text" at bounding box center [251, 133] width 125 height 20
drag, startPoint x: 266, startPoint y: 132, endPoint x: 210, endPoint y: 132, distance: 56.7
click at [210, 132] on input "C016233 Omexom Del & Liven, 100kva, clamps, cable, fencing. 33 Church Street, N…" at bounding box center [251, 133] width 125 height 20
drag, startPoint x: 299, startPoint y: 136, endPoint x: 257, endPoint y: 128, distance: 43.0
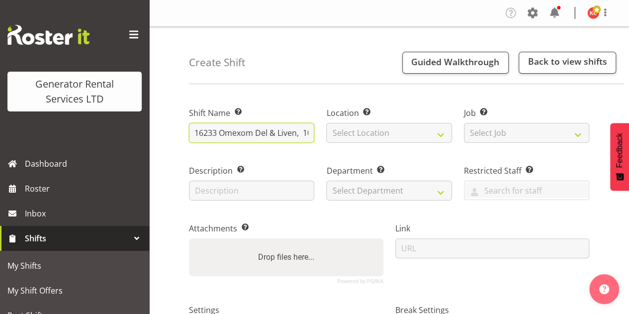
click at [257, 128] on input "C016233 Omexom Del & Liven, 100kva, clamps, cable, fencing. 33 Church Street, N…" at bounding box center [251, 133] width 125 height 20
click at [305, 134] on input "C016233 Omexom Collect 100kva, clamps, cable, fencing. 33 Church Street, Northc…" at bounding box center [251, 133] width 125 height 20
drag, startPoint x: 240, startPoint y: 135, endPoint x: 222, endPoint y: 133, distance: 18.0
click at [222, 133] on input "C016233 Omexom Collect 100kva, clamps, cable, fencing. 33 Church Street, Northc…" at bounding box center [251, 133] width 125 height 20
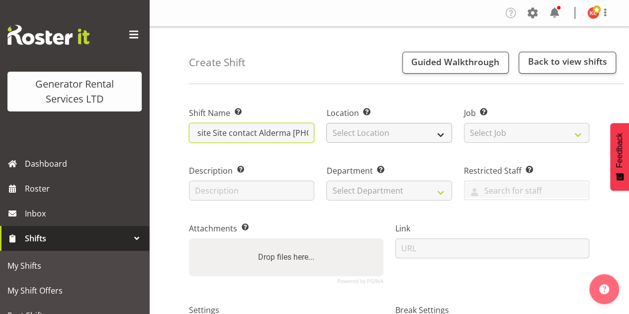
type input "C016233 Omexom Collect 100kva, clamps, cable, fencing. 33 Church Street, Northc…"
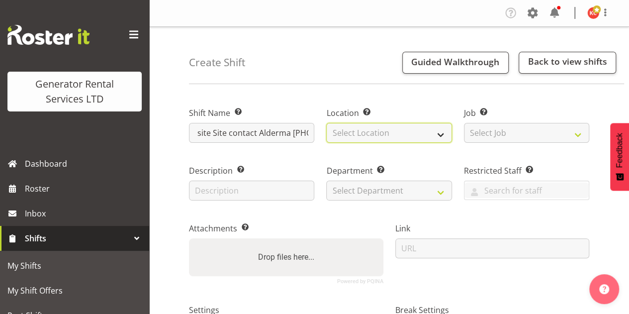
scroll to position [0, 0]
click at [367, 136] on select "Select Location GRS Auckland GRS Auckland" at bounding box center [388, 133] width 125 height 20
select select "28"
click at [326, 123] on select "Select Location GRS Auckland GRS Auckland" at bounding box center [388, 133] width 125 height 20
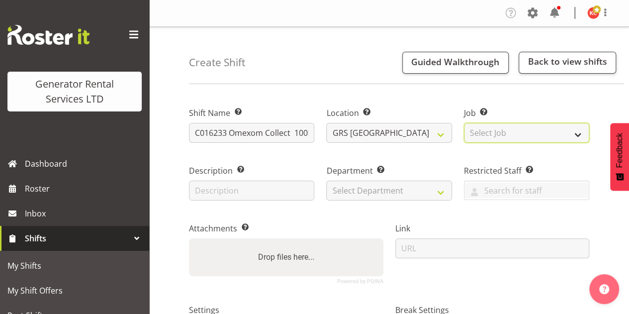
click at [475, 135] on select "Select Job Create new job 1.1 GRS AKL RENTALS 1.1 GRS AKL RENTALS AC 1.1 GRS AK…" at bounding box center [526, 133] width 125 height 20
select select "9"
click at [464, 123] on select "Select Job Create new job 1.1 GRS AKL RENTALS 1.1 GRS AKL RENTALS AC 1.1 GRS AK…" at bounding box center [526, 133] width 125 height 20
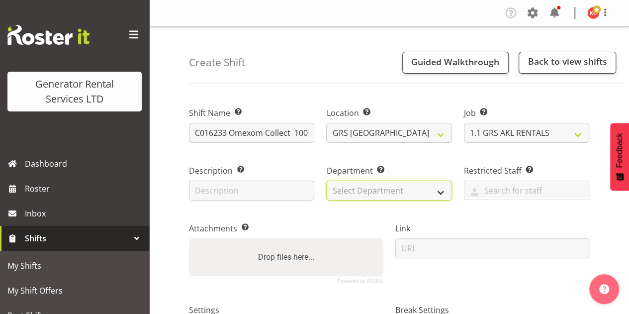
click at [395, 195] on select "Select Department GRS SALES AKL GRS SALES AKL GRS ADMIN AKL GRS HIRE AKL" at bounding box center [388, 190] width 125 height 20
select select "20"
click at [326, 180] on select "Select Department GRS SALES AKL GRS SALES AKL GRS ADMIN AKL GRS HIRE AKL" at bounding box center [388, 190] width 125 height 20
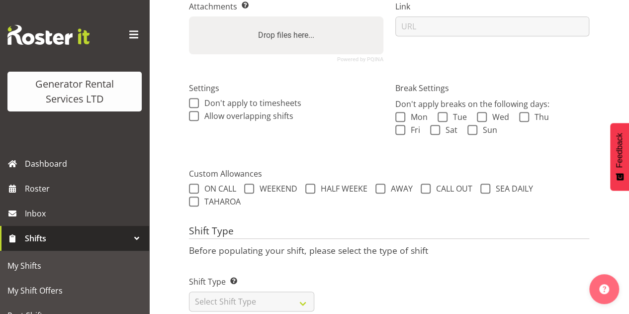
scroll to position [249, 0]
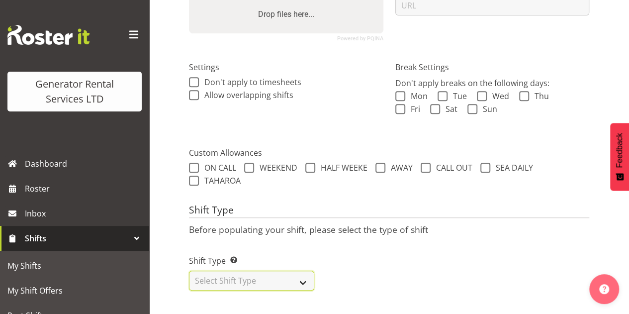
click at [279, 275] on select "Select Shift Type One Off Shift Recurring Shift Rotating Shift" at bounding box center [251, 280] width 125 height 20
select select "one_off"
click at [189, 270] on select "Select Shift Type One Off Shift Recurring Shift Rotating Shift" at bounding box center [251, 280] width 125 height 20
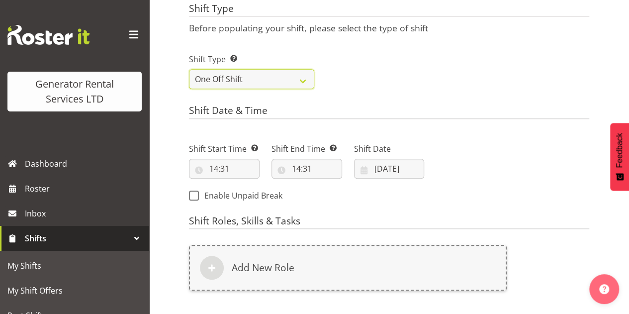
scroll to position [448, 0]
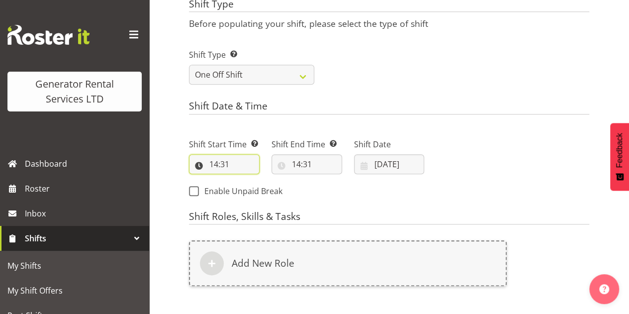
click at [214, 163] on input "14:31" at bounding box center [224, 164] width 71 height 20
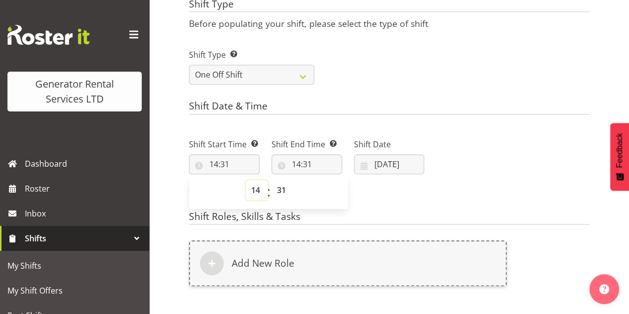
click at [253, 190] on select "00 01 02 03 04 05 06 07 08 09 10 11 12 13 14 15 16 17 18 19 20 21 22 23" at bounding box center [256, 190] width 22 height 20
select select "18"
click at [245, 180] on select "00 01 02 03 04 05 06 07 08 09 10 11 12 13 14 15 16 17 18 19 20 21 22 23" at bounding box center [256, 190] width 22 height 20
type input "18:31"
click at [293, 195] on select "00 01 02 03 04 05 06 07 08 09 10 11 12 13 14 15 16 17 18 19 20 21 22 23 24 25 2…" at bounding box center [282, 190] width 22 height 20
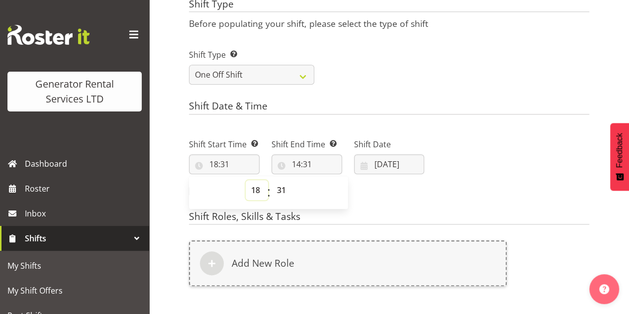
click at [248, 193] on select "00 01 02 03 04 05 06 07 08 09 10 11 12 13 14 15 16 17 18 19 20 21 22 23" at bounding box center [256, 190] width 22 height 20
select select "17"
click at [245, 180] on select "00 01 02 03 04 05 06 07 08 09 10 11 12 13 14 15 16 17 18 19 20 21 22 23" at bounding box center [256, 190] width 22 height 20
type input "17:31"
click at [290, 188] on select "00 01 02 03 04 05 06 07 08 09 10 11 12 13 14 15 16 17 18 19 20 21 22 23 24 25 2…" at bounding box center [282, 190] width 22 height 20
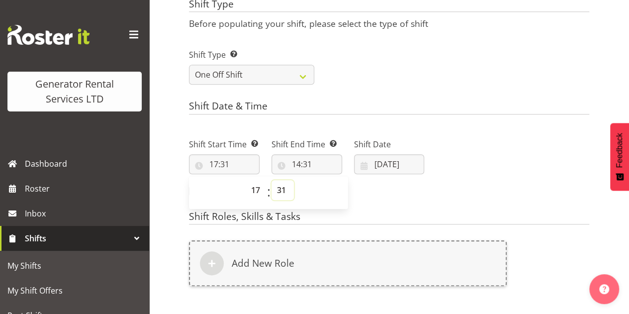
select select "30"
click at [271, 180] on select "00 01 02 03 04 05 06 07 08 09 10 11 12 13 14 15 16 17 18 19 20 21 22 23 24 25 2…" at bounding box center [282, 190] width 22 height 20
type input "17:30"
click at [324, 165] on input "14:31" at bounding box center [306, 164] width 71 height 20
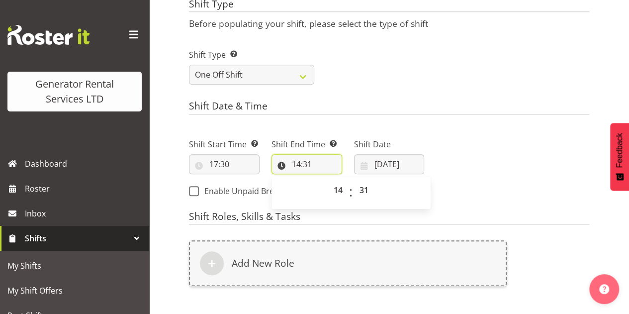
click at [320, 166] on input "14:31" at bounding box center [306, 164] width 71 height 20
click at [310, 163] on input "14:31" at bounding box center [306, 164] width 71 height 20
click at [337, 183] on select "00 01 02 03 04 05 06 07 08 09 10 11 12 13 14 15 16 17 18 19 20 21 22 23" at bounding box center [339, 190] width 22 height 20
select select "18"
click at [328, 180] on select "00 01 02 03 04 05 06 07 08 09 10 11 12 13 14 15 16 17 18 19 20 21 22 23" at bounding box center [339, 190] width 22 height 20
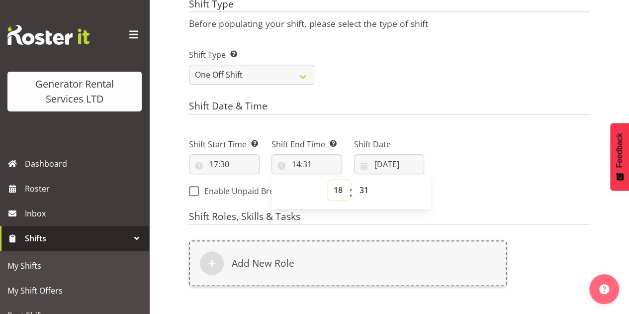
type input "18:31"
click at [366, 186] on select "00 01 02 03 04 05 06 07 08 09 10 11 12 13 14 15 16 17 18 19 20 21 22 23 24 25 2…" at bounding box center [365, 190] width 22 height 20
select select "30"
click at [354, 180] on select "00 01 02 03 04 05 06 07 08 09 10 11 12 13 14 15 16 17 18 19 20 21 22 23 24 25 2…" at bounding box center [365, 190] width 22 height 20
type input "18:30"
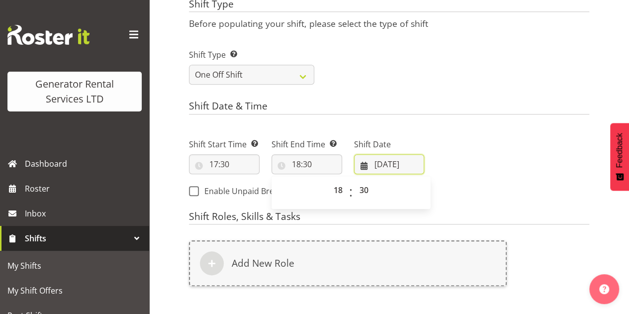
click at [385, 165] on input "30/09/2025" at bounding box center [389, 164] width 71 height 20
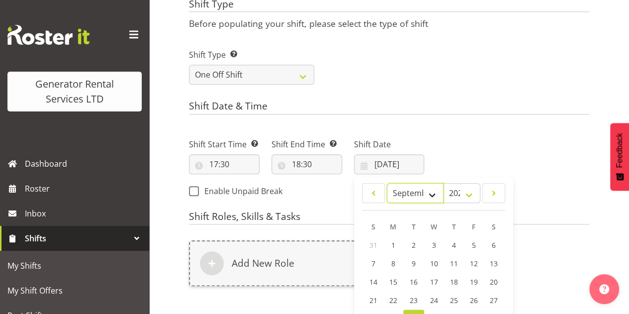
click at [422, 190] on select "January February March April May June July August September October November De…" at bounding box center [415, 193] width 57 height 20
select select "9"
click at [387, 183] on select "January February March April May June July August September October November De…" at bounding box center [415, 193] width 57 height 20
click at [438, 243] on link "1" at bounding box center [434, 245] width 20 height 19
type input "01/10/2025"
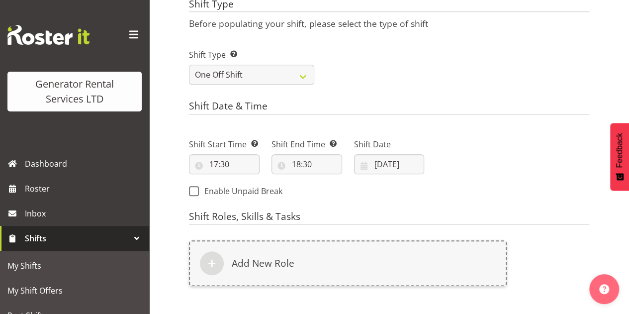
click at [489, 166] on div "Next Shifts" at bounding box center [512, 164] width 165 height 81
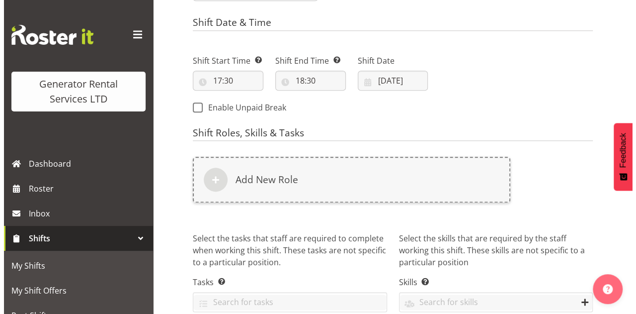
scroll to position [548, 0]
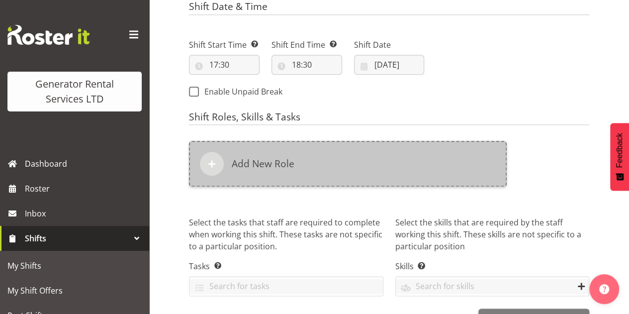
click at [219, 165] on div at bounding box center [212, 164] width 24 height 24
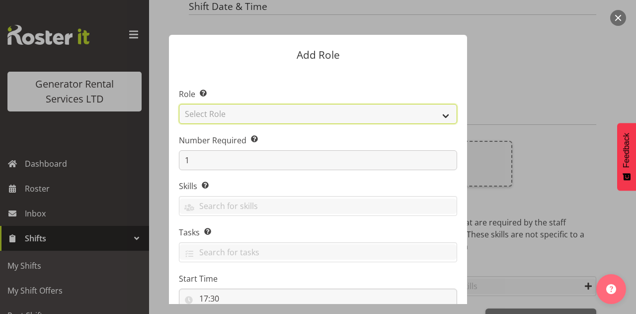
click at [228, 112] on select "Select Role Account Manager Electrician Engineering GM HSEQ manager MECH Mechan…" at bounding box center [318, 114] width 278 height 20
click at [179, 104] on select "Select Role Account Manager Electrician Engineering GM HSEQ manager MECH Mechan…" at bounding box center [318, 114] width 278 height 20
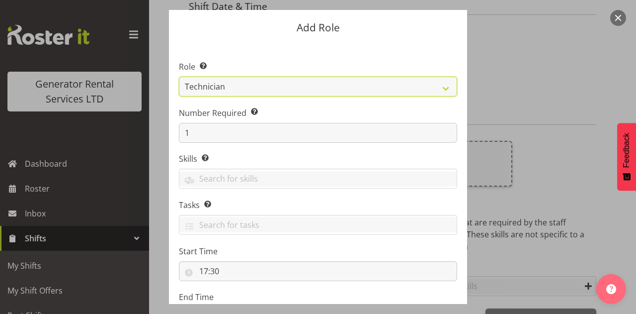
scroll to position [50, 0]
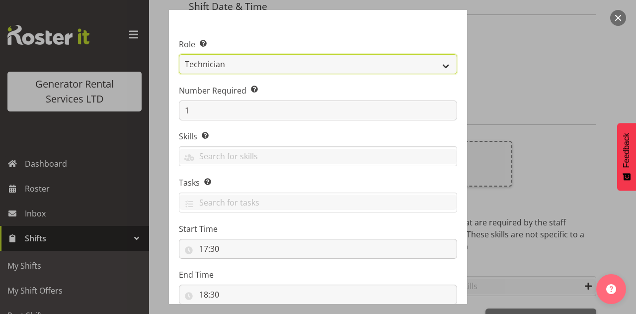
click at [226, 66] on select "Account Manager Electrician Engineering GM HSEQ manager MECH Mechanic Office Op…" at bounding box center [318, 64] width 278 height 20
select select "20"
click at [179, 54] on select "Account Manager Electrician Engineering GM HSEQ manager MECH Mechanic Office Op…" at bounding box center [318, 64] width 278 height 20
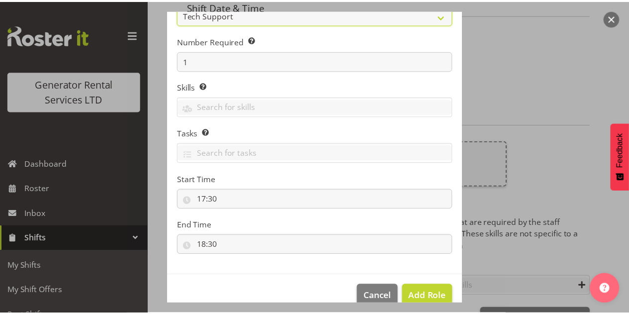
scroll to position [116, 0]
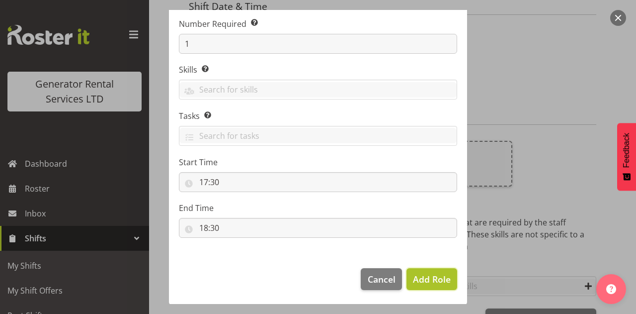
click at [424, 276] on span "Add Role" at bounding box center [432, 279] width 38 height 12
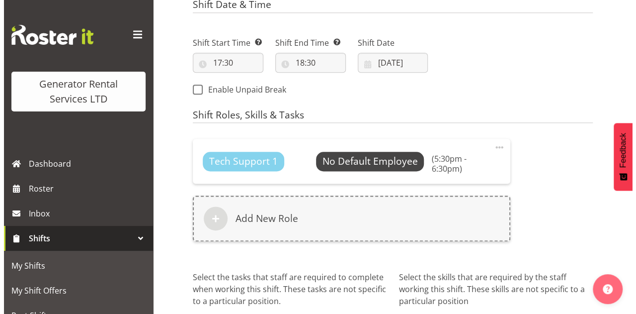
scroll to position [634, 0]
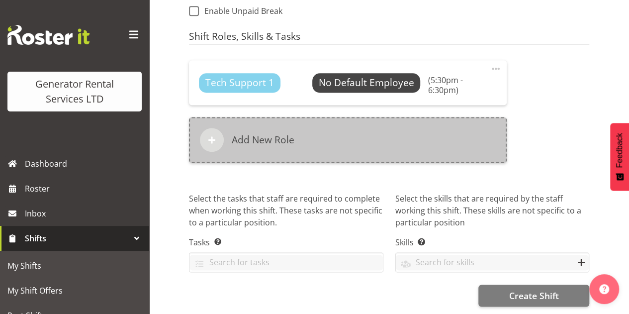
click at [214, 136] on span at bounding box center [212, 140] width 12 height 12
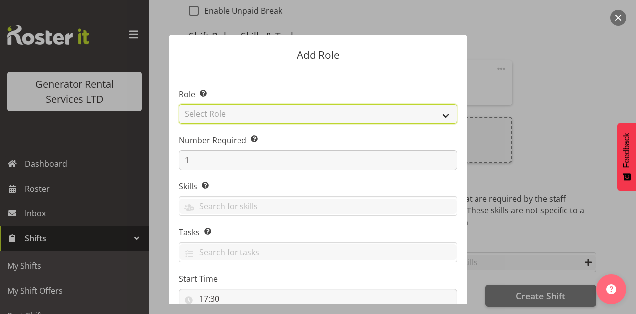
click at [229, 112] on select "Select Role Account Manager Electrician Engineering GM HSEQ manager MECH Mechan…" at bounding box center [318, 114] width 278 height 20
select select "27"
click at [179, 104] on select "Select Role Account Manager Electrician Engineering GM HSEQ manager MECH Mechan…" at bounding box center [318, 114] width 278 height 20
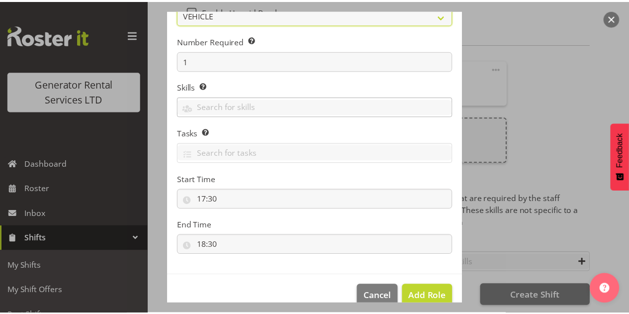
scroll to position [116, 0]
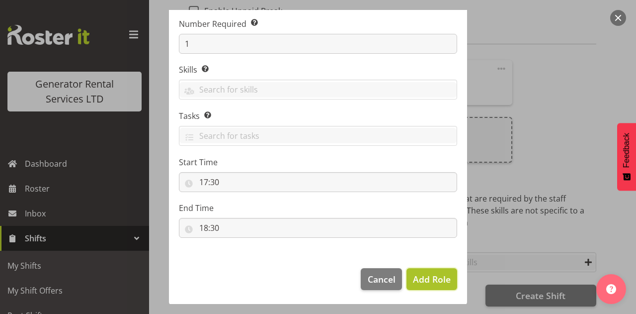
click at [432, 283] on span "Add Role" at bounding box center [432, 279] width 38 height 12
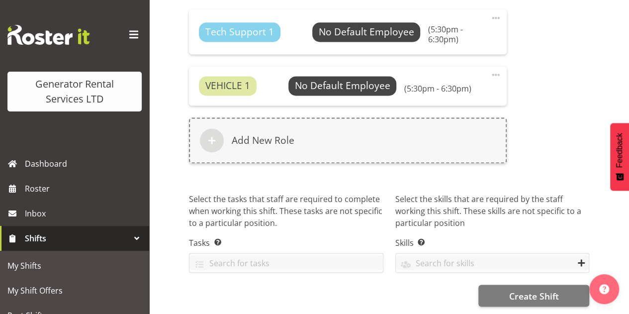
scroll to position [685, 0]
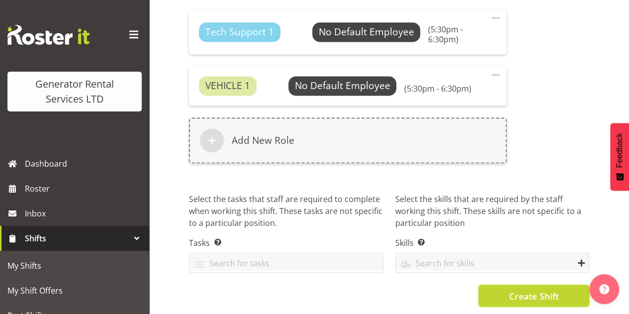
click at [538, 289] on span "Create Shift" at bounding box center [533, 295] width 50 height 13
